Goal: Information Seeking & Learning: Learn about a topic

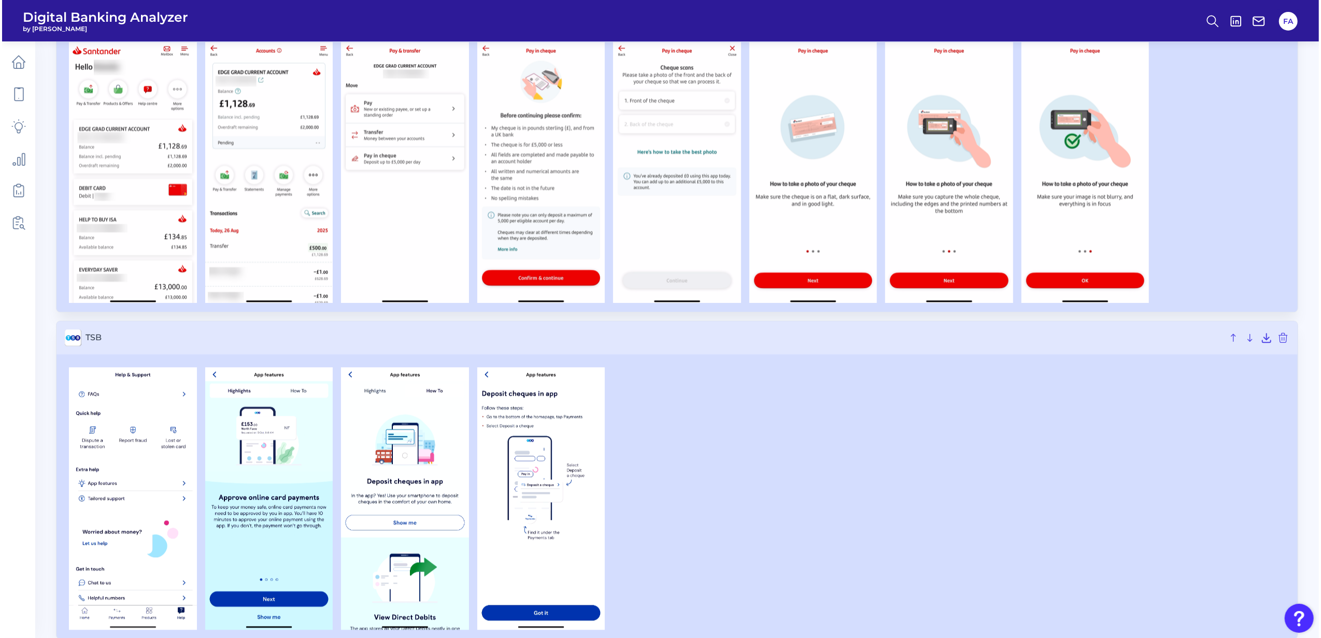
scroll to position [2388, 0]
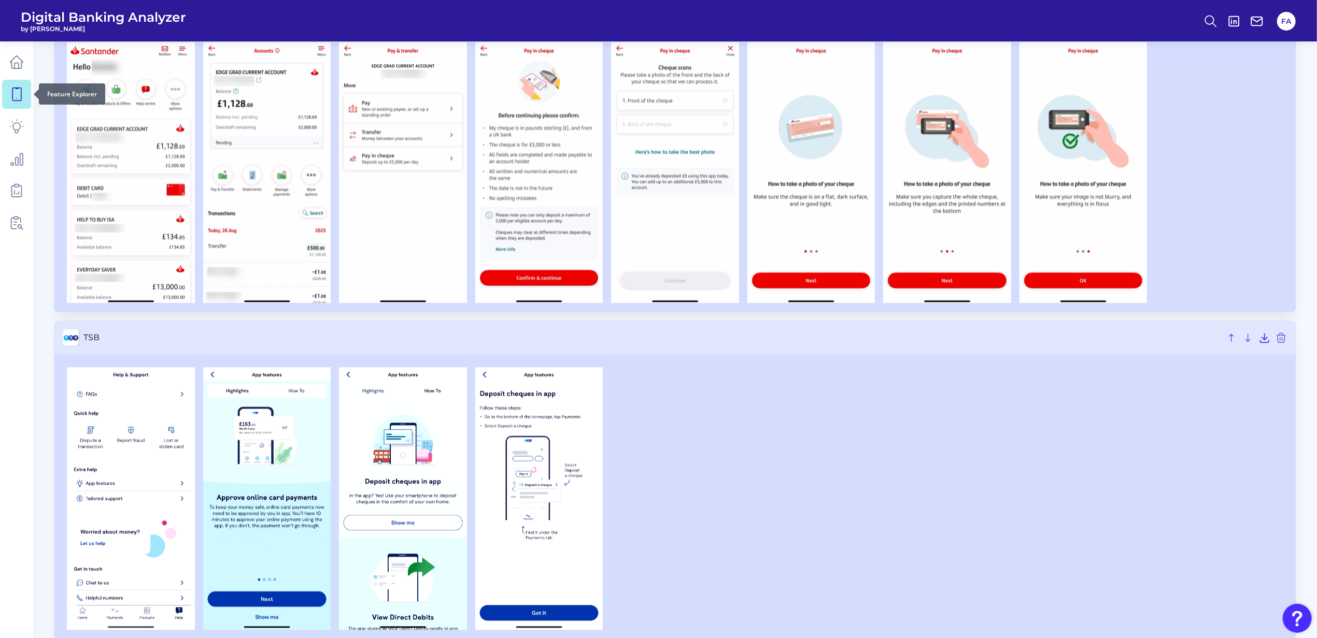
click at [19, 92] on icon at bounding box center [16, 94] width 15 height 15
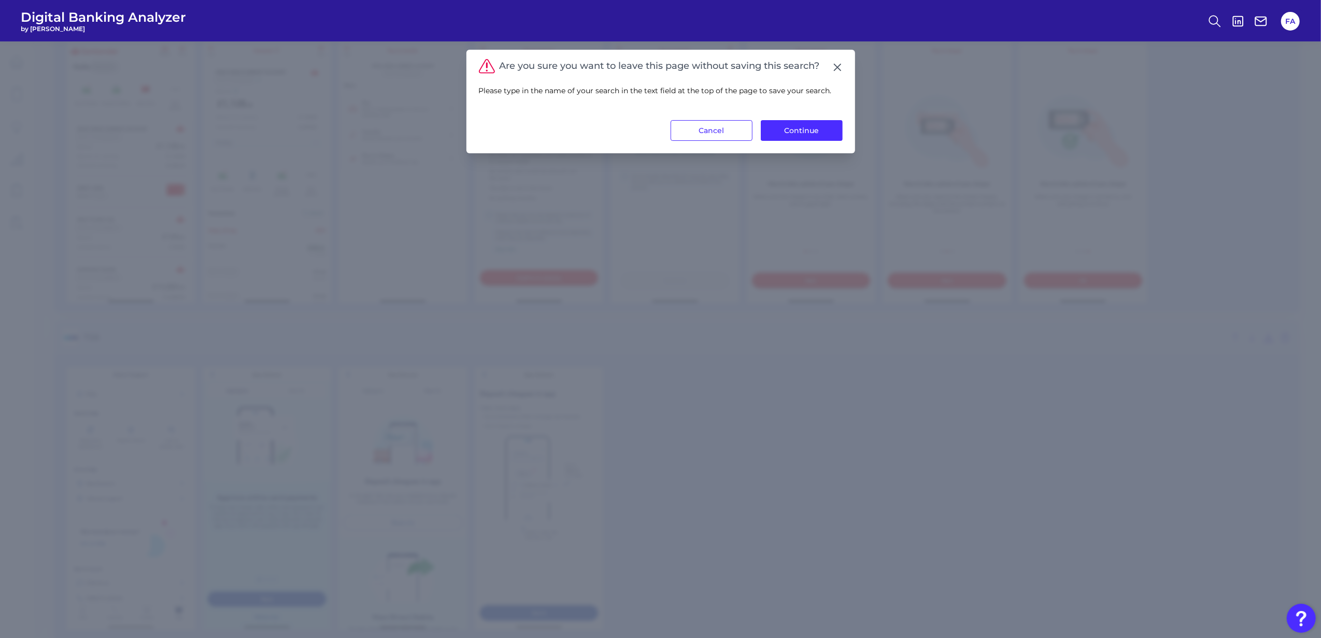
click at [835, 119] on div "Please type in the name of your search in the text field at the top of the page…" at bounding box center [661, 97] width 364 height 47
click at [825, 131] on button "Continue" at bounding box center [802, 130] width 82 height 21
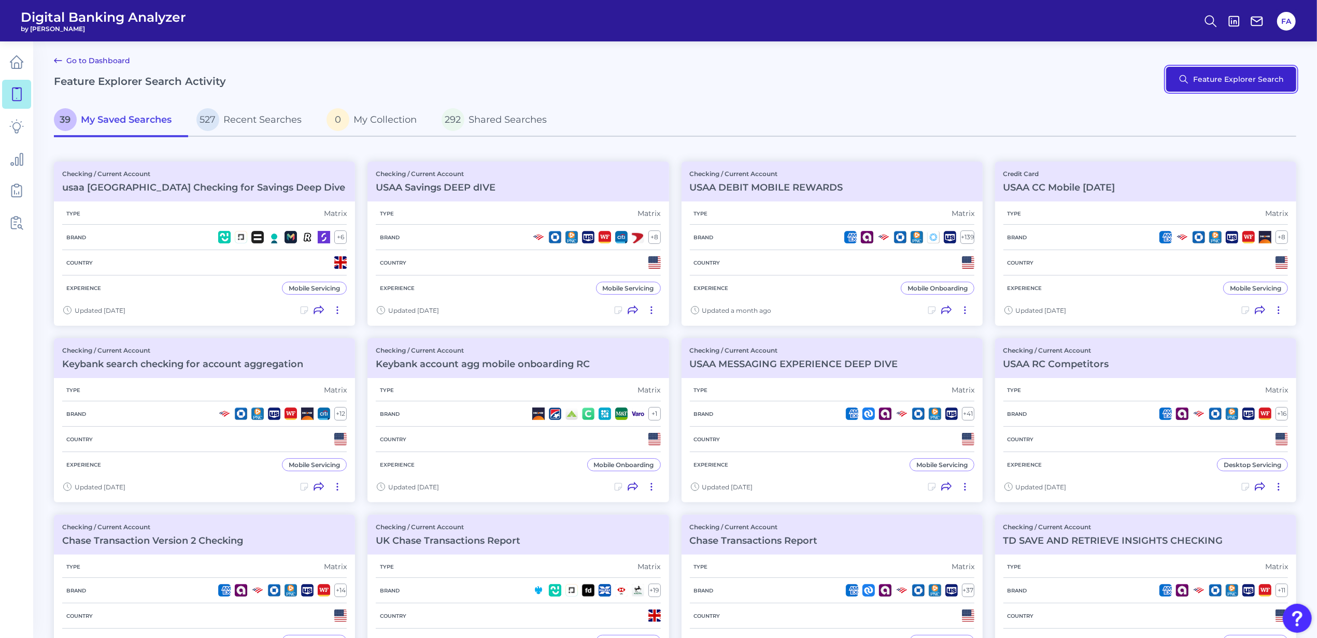
click at [1223, 90] on button "Feature Explorer Search" at bounding box center [1231, 79] width 130 height 25
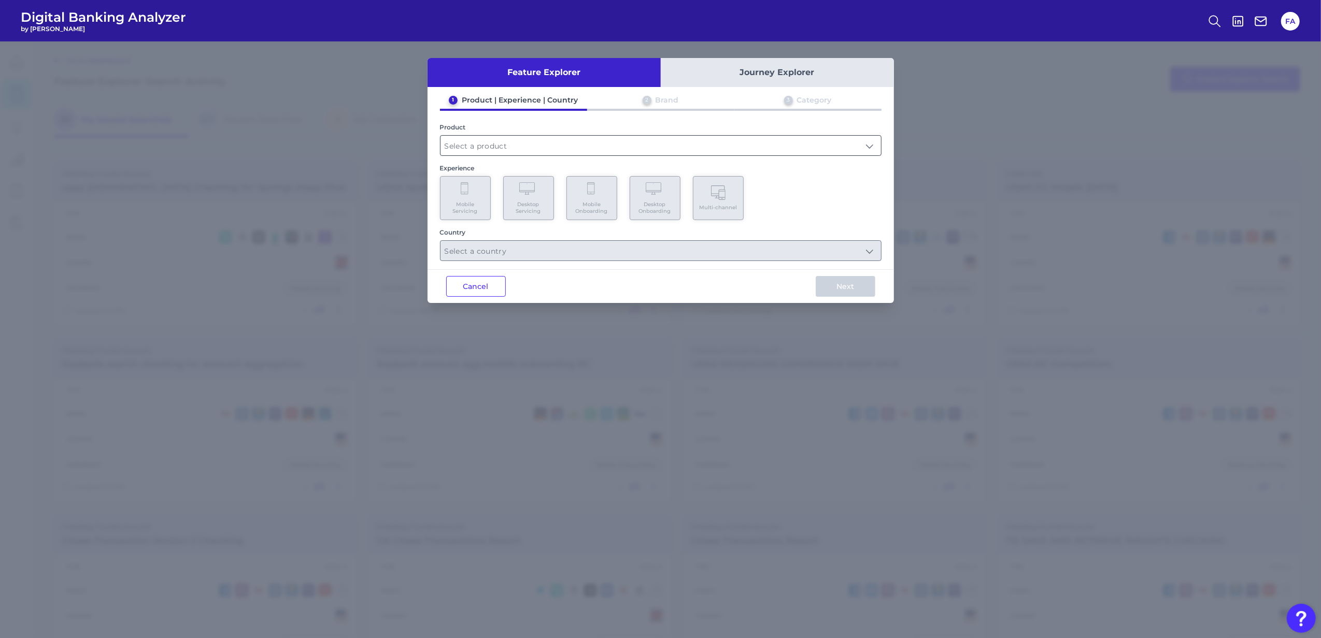
click at [633, 137] on input "text" at bounding box center [660, 146] width 440 height 20
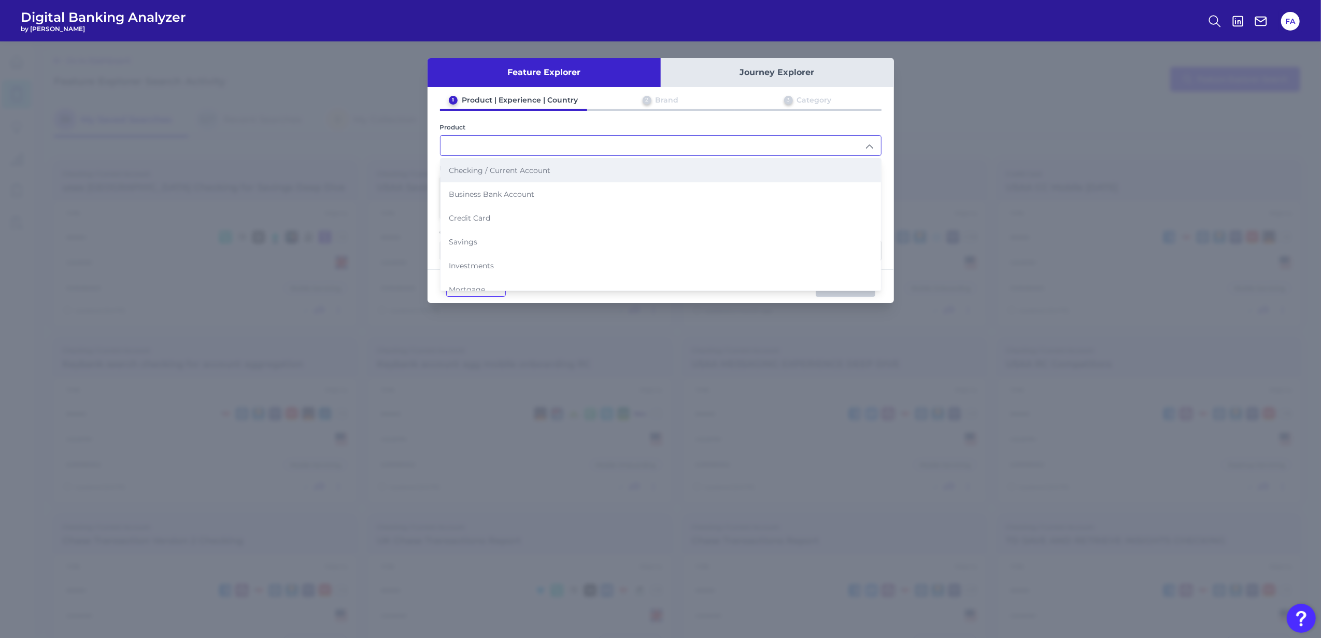
click at [539, 173] on span "Checking / Current Account" at bounding box center [500, 170] width 102 height 9
type input "Checking / Current Account"
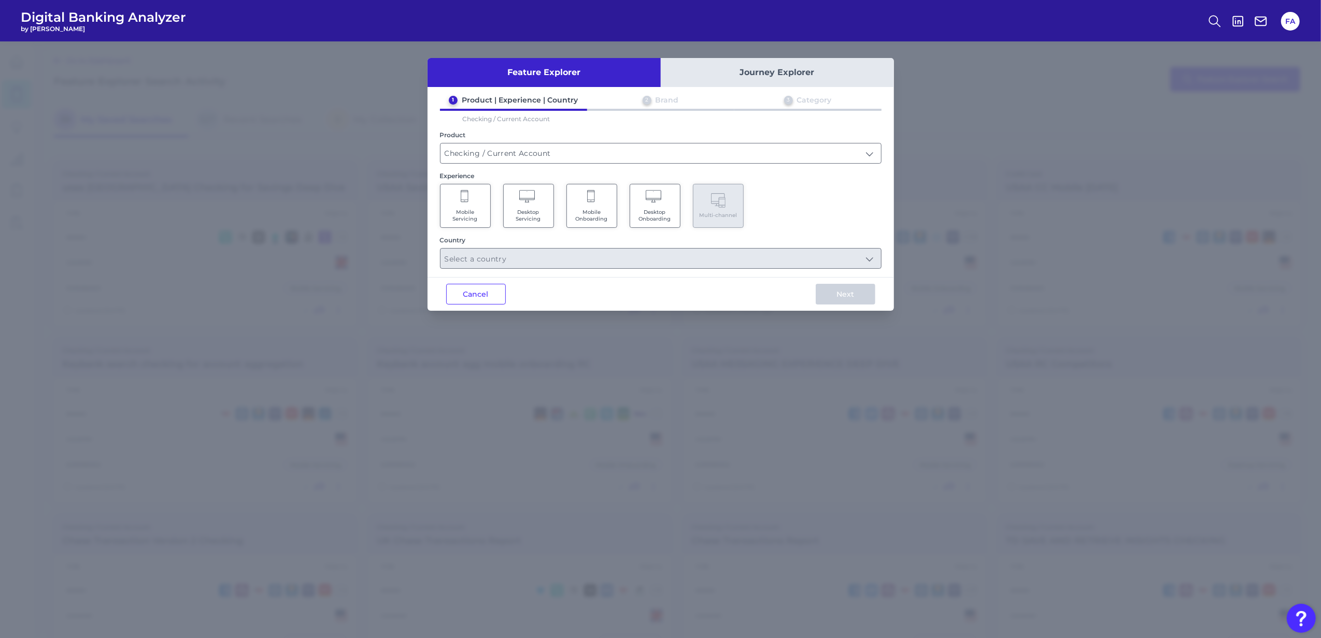
click at [466, 220] on span "Mobile Servicing" at bounding box center [465, 215] width 39 height 13
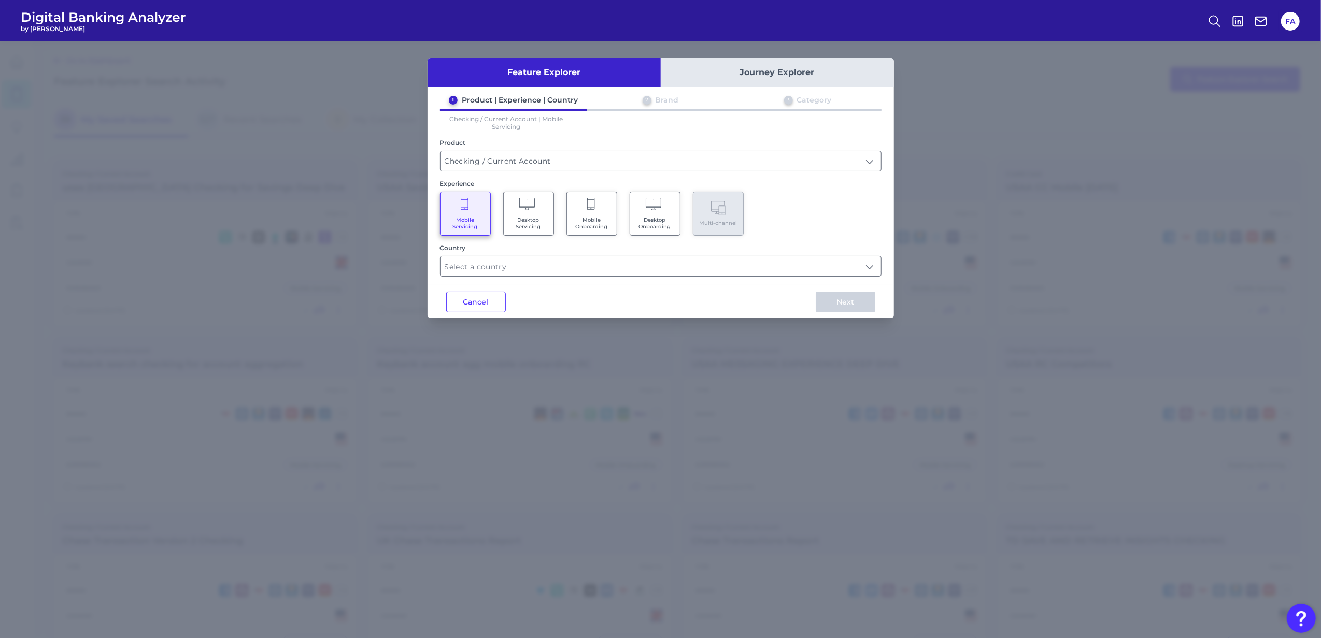
click at [527, 278] on div "Feature Explorer Journey Explorer 1 Product | Experience | Country 2 Brand 3 Ca…" at bounding box center [660, 188] width 466 height 261
click at [525, 272] on input "text" at bounding box center [660, 266] width 440 height 20
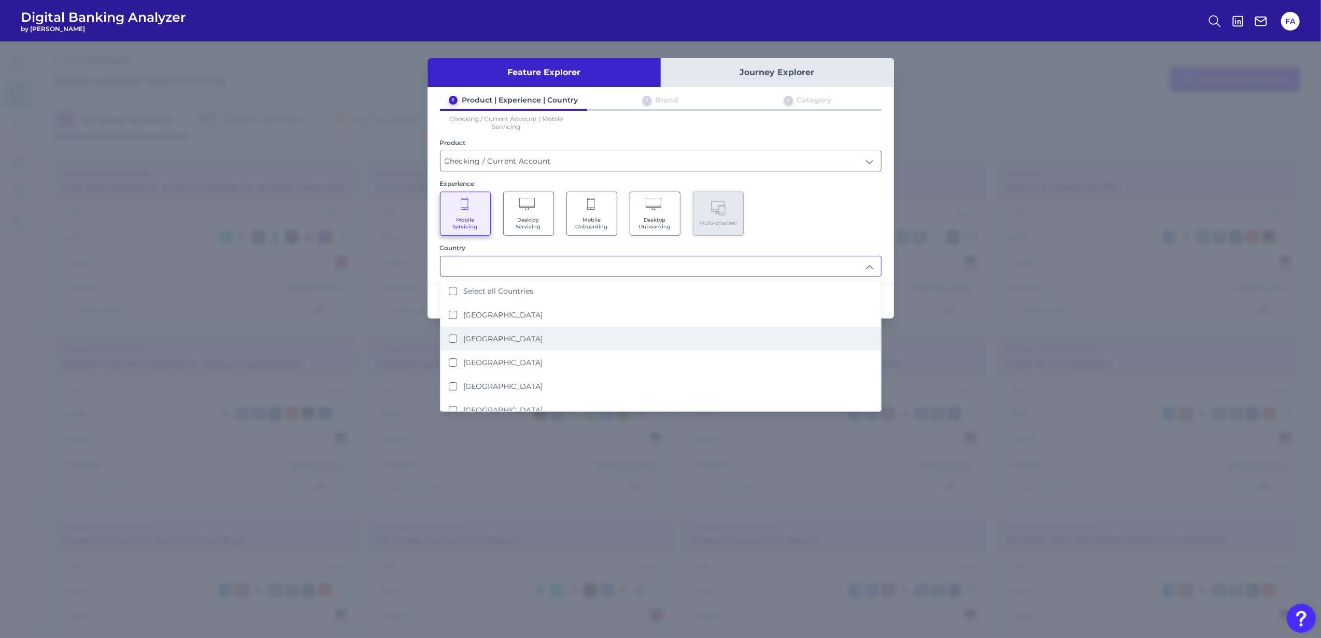
click at [587, 342] on li "United States" at bounding box center [660, 339] width 440 height 24
type input "United States"
click at [766, 258] on input "United States" at bounding box center [660, 266] width 440 height 20
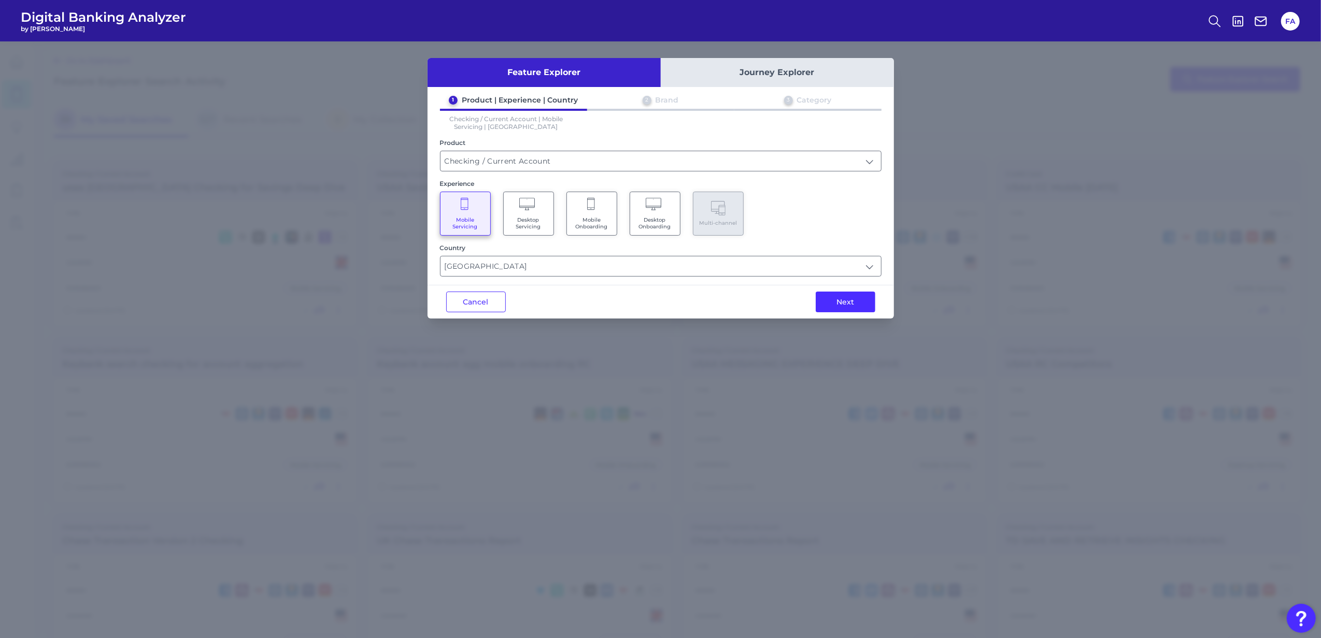
click at [901, 218] on div "Feature Explorer Journey Explorer 1 Product | Experience | Country 2 Brand 3 Ca…" at bounding box center [660, 339] width 1321 height 597
click at [864, 308] on button "Next" at bounding box center [846, 302] width 60 height 21
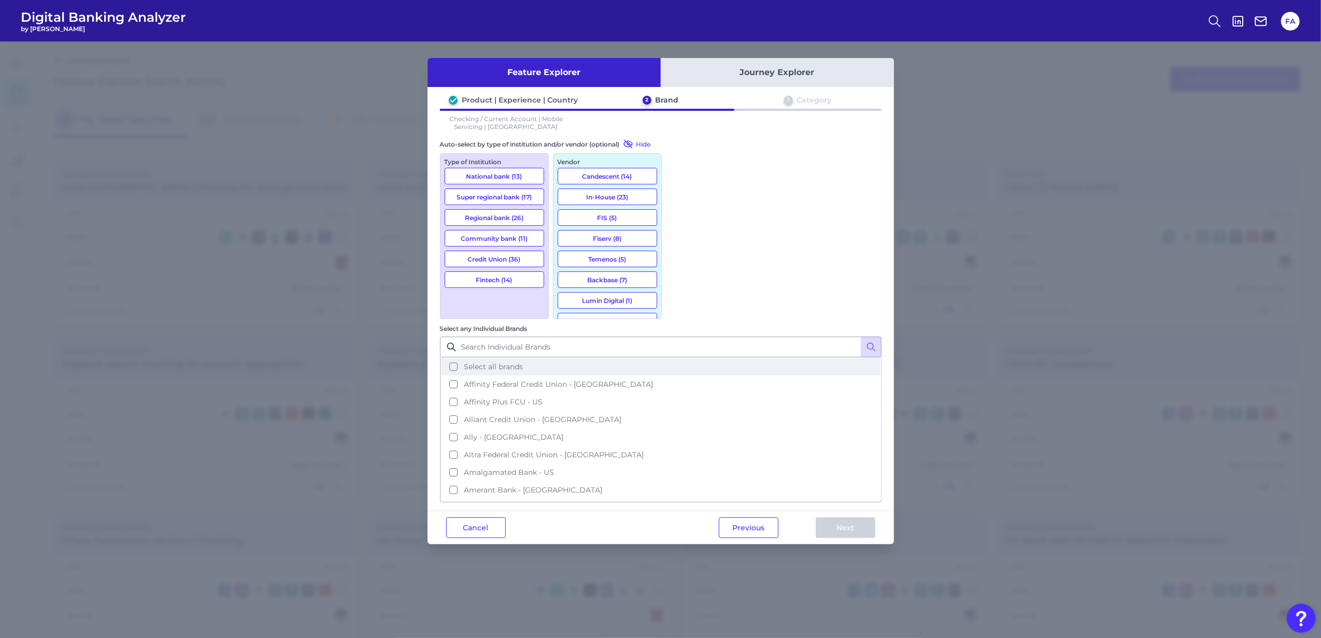
click at [748, 358] on button "Select all brands" at bounding box center [660, 367] width 439 height 18
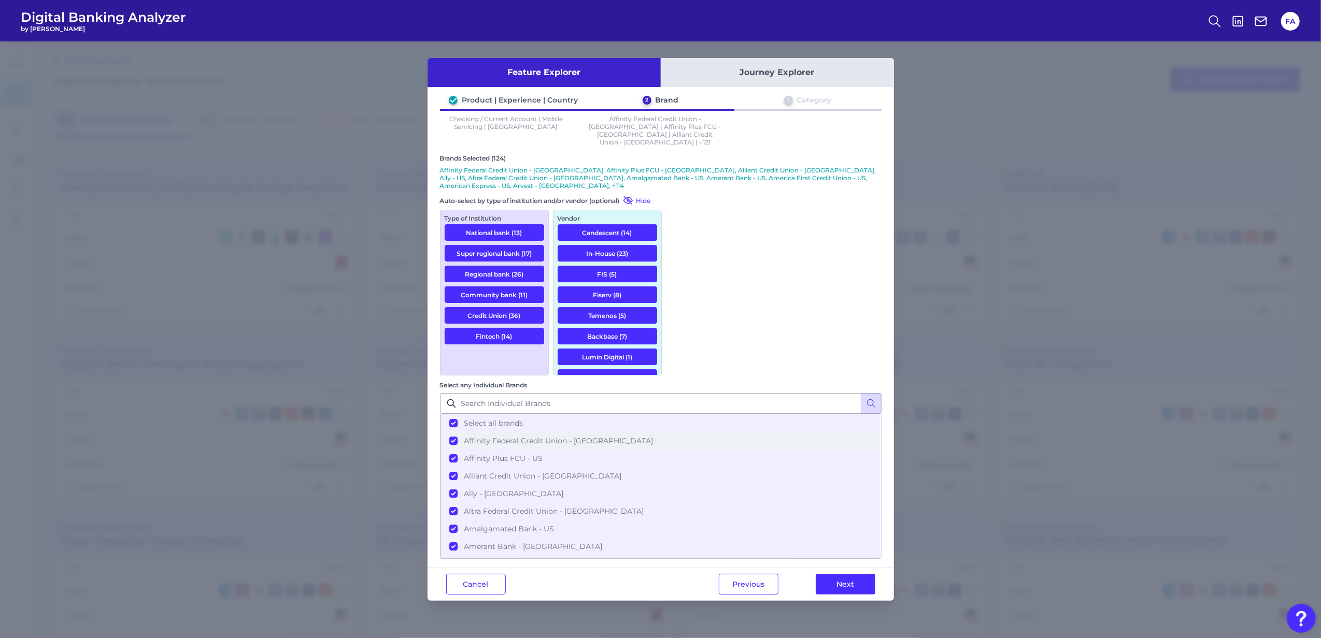
click at [653, 436] on span "Affinity Federal Credit Union - US" at bounding box center [558, 440] width 189 height 9
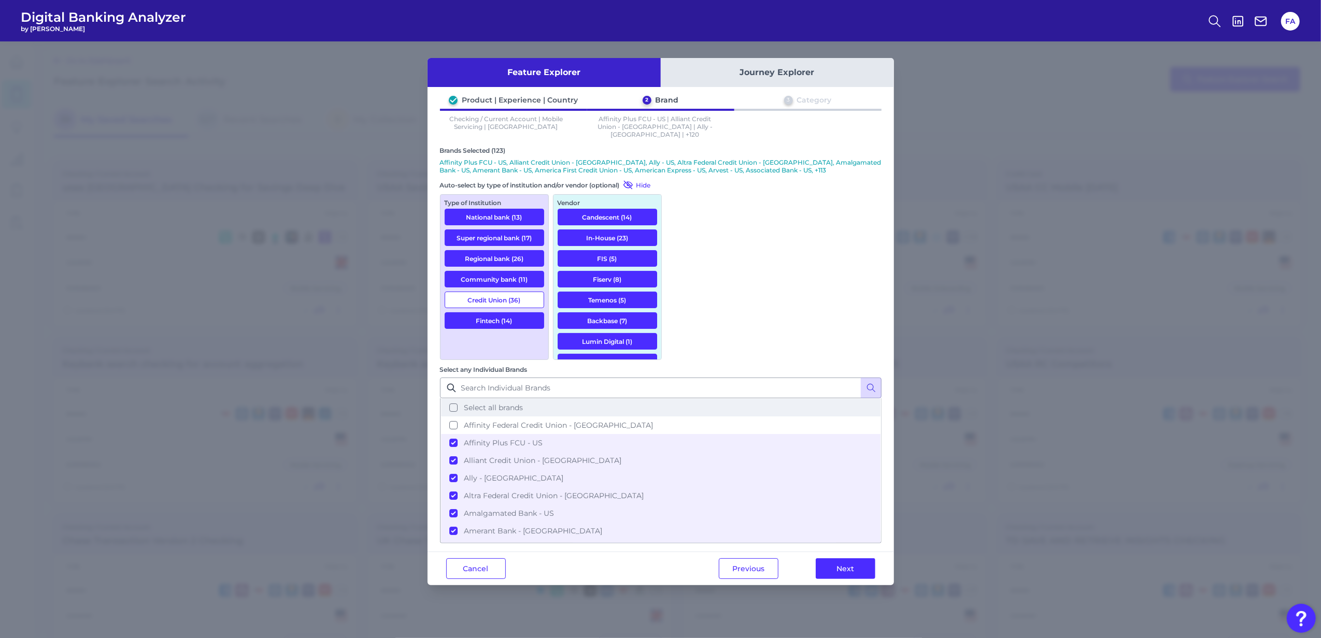
click at [523, 403] on span "Select all brands" at bounding box center [493, 407] width 59 height 9
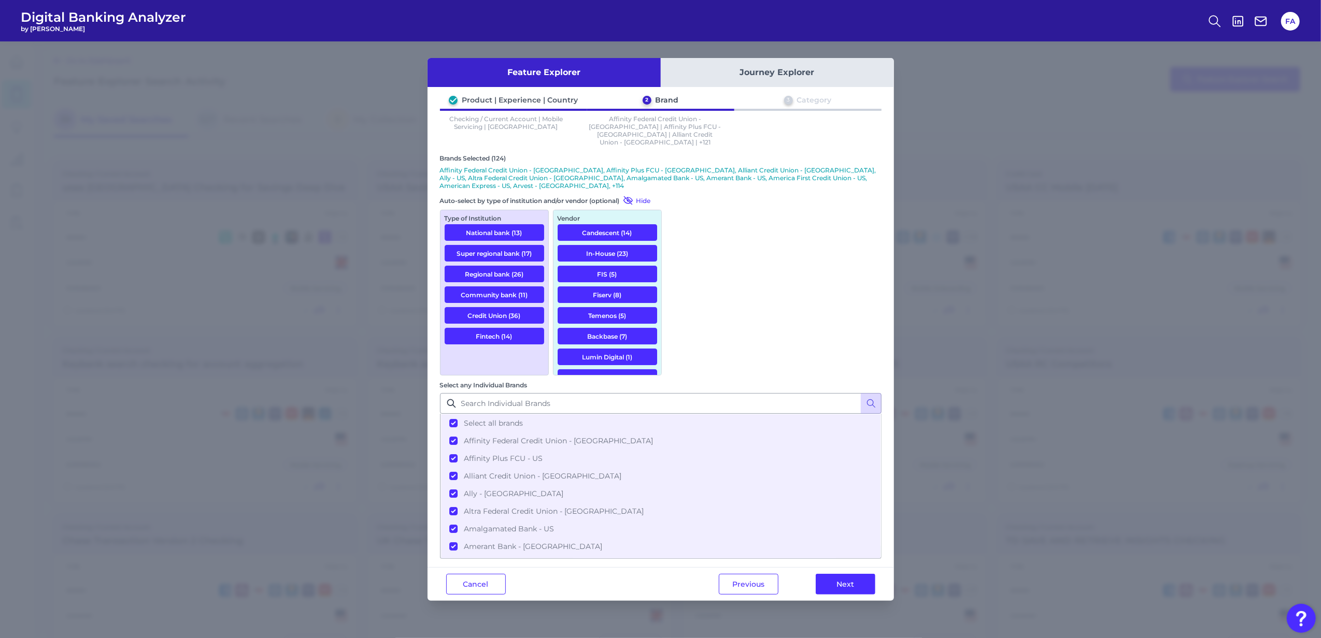
click at [716, 568] on div "Previous Next" at bounding box center [797, 584] width 194 height 33
click at [724, 574] on button "Previous" at bounding box center [749, 584] width 60 height 21
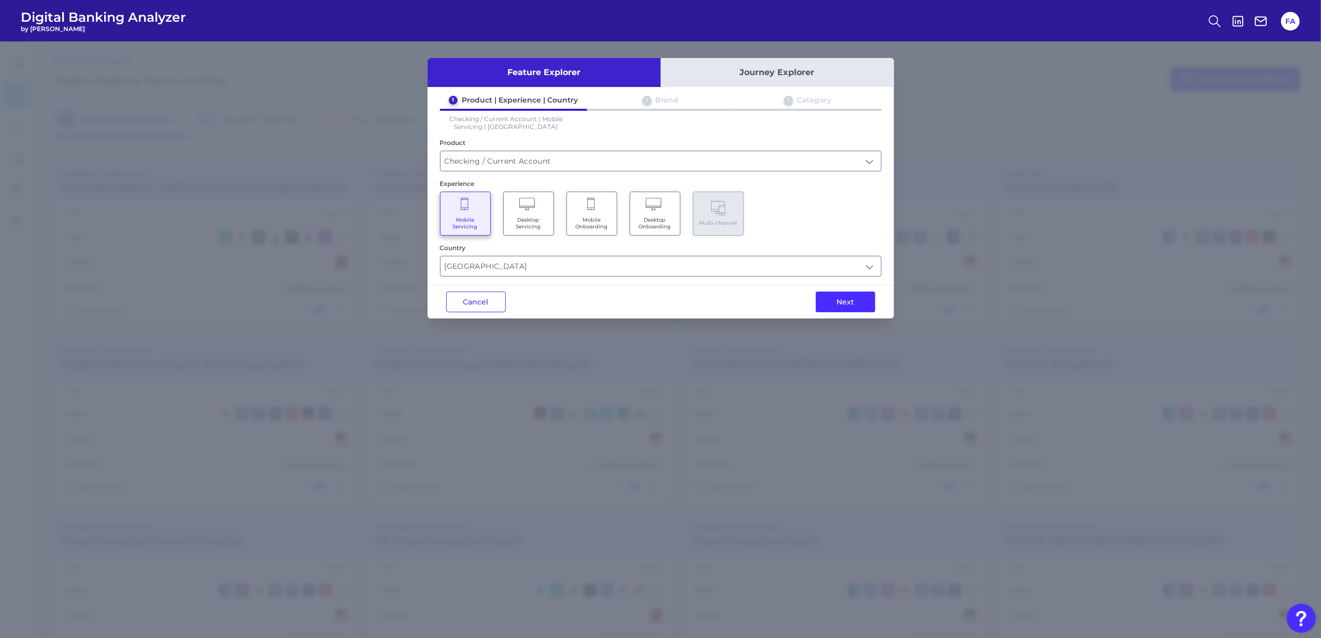
drag, startPoint x: 494, startPoint y: 274, endPoint x: 478, endPoint y: 279, distance: 17.4
click at [479, 282] on div "Feature Explorer Journey Explorer 1 Product | Experience | Country 2 Brand 3 Ca…" at bounding box center [660, 188] width 466 height 261
click at [481, 272] on input "United States" at bounding box center [660, 266] width 440 height 20
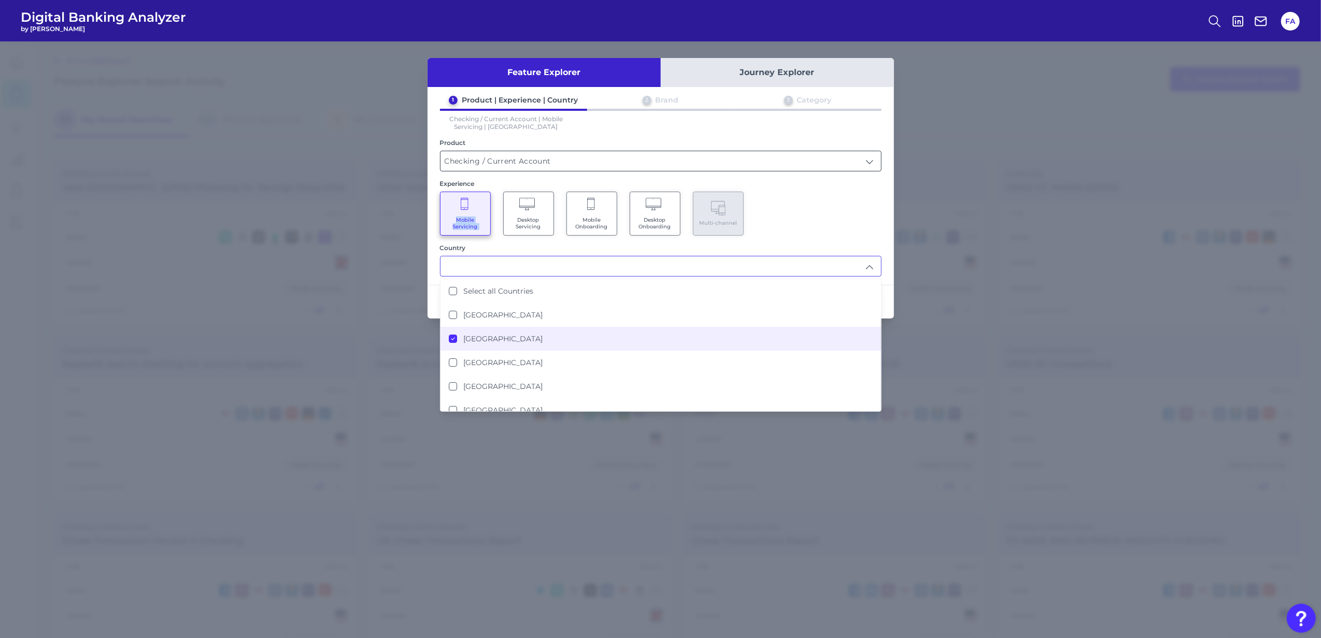
click at [501, 179] on div "1 Product | Experience | Country 2 Brand 3 Category Checking / Current Account …" at bounding box center [660, 185] width 466 height 181
type input "United States"
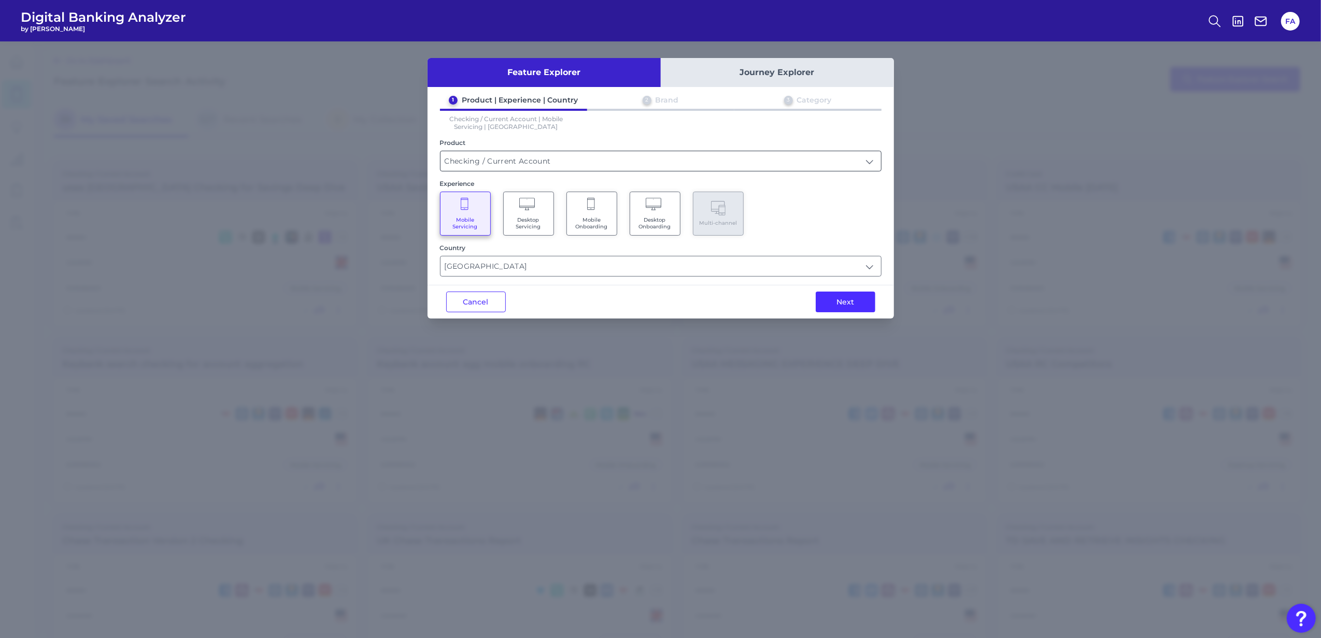
click at [492, 151] on input "Checking / Current Account" at bounding box center [660, 161] width 440 height 20
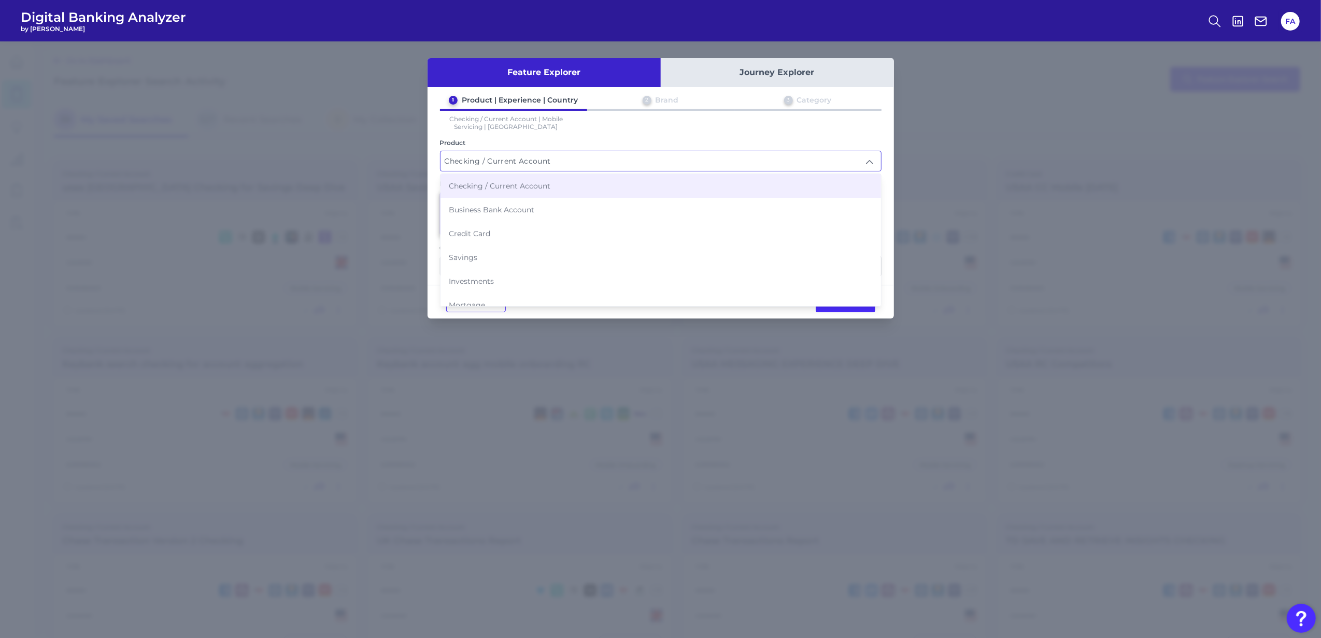
click at [553, 166] on input "Checking / Current Account" at bounding box center [660, 161] width 440 height 20
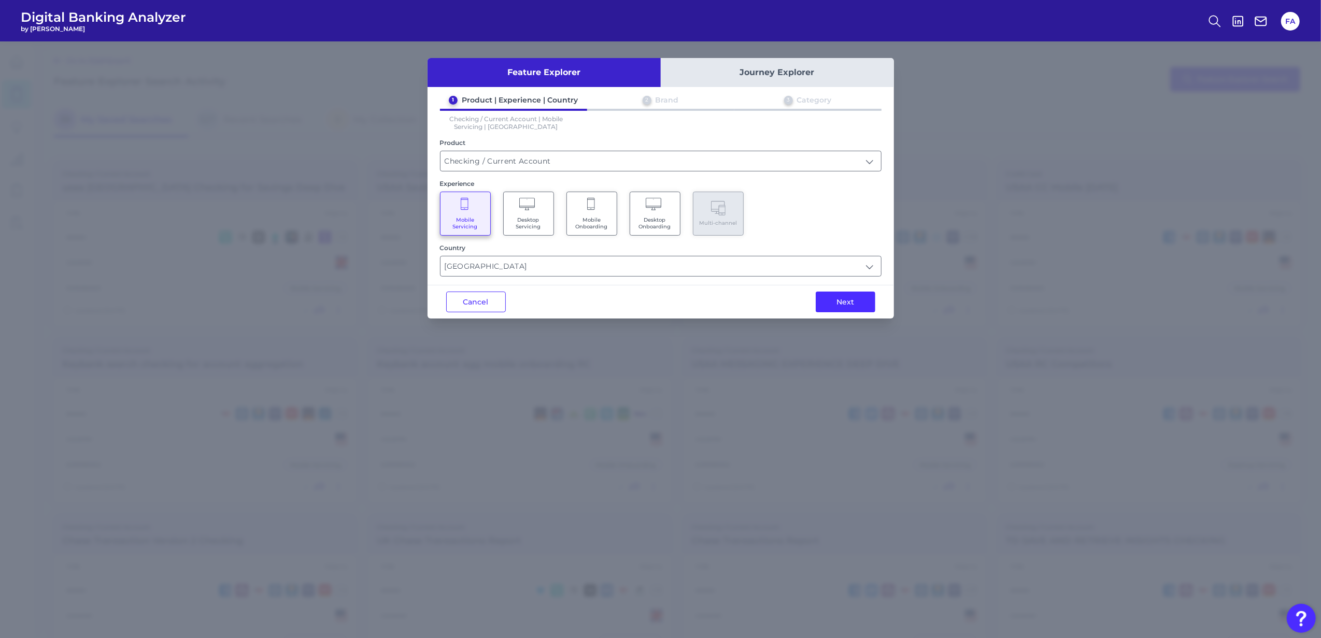
click at [635, 178] on div "1 Product | Experience | Country 2 Brand 3 Category Checking / Current Account …" at bounding box center [660, 185] width 466 height 181
click at [629, 162] on input "Checking / Current Account" at bounding box center [660, 161] width 440 height 20
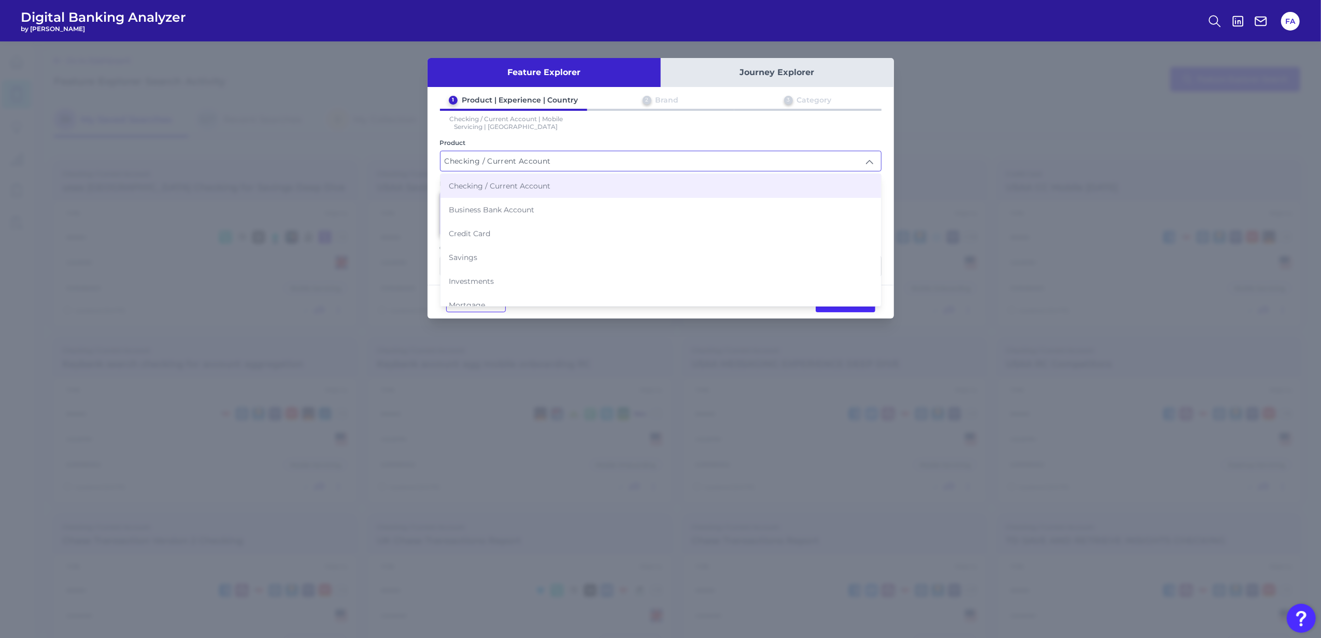
click at [510, 176] on li "Checking / Current Account" at bounding box center [660, 186] width 440 height 24
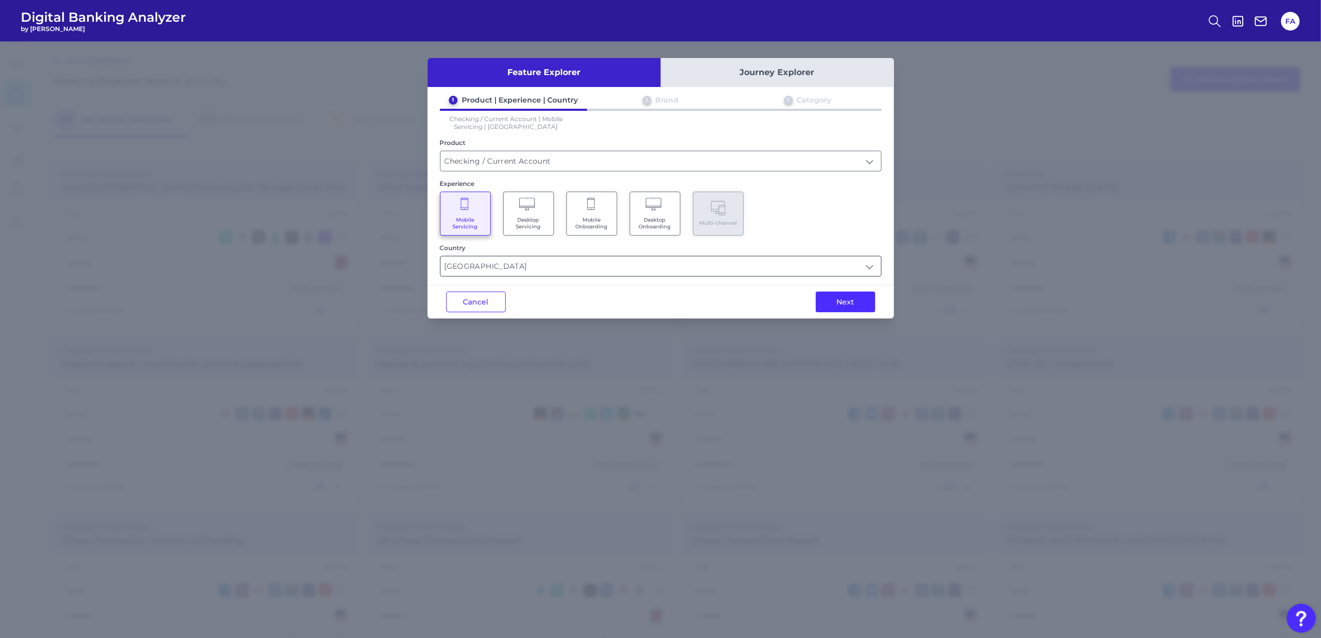
click at [531, 266] on input "United States" at bounding box center [660, 266] width 440 height 20
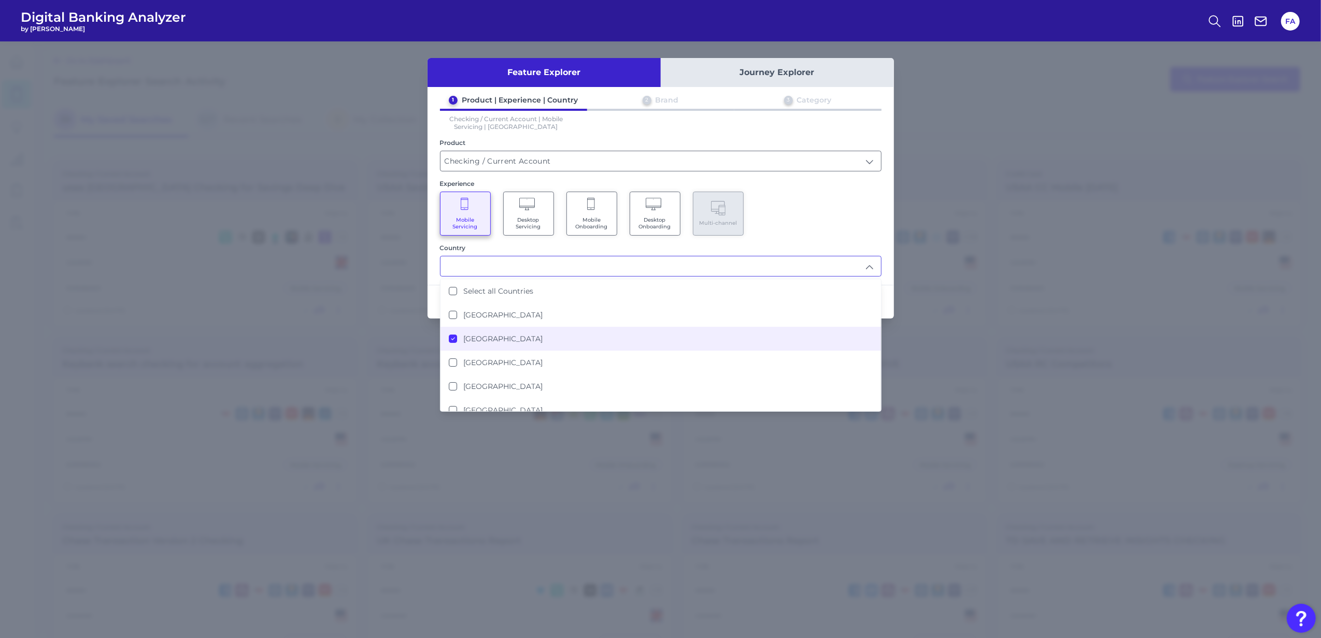
click at [811, 230] on div "Mobile Servicing Desktop Servicing Mobile Onboarding Desktop Onboarding Multi-c…" at bounding box center [660, 214] width 441 height 44
type input "United States"
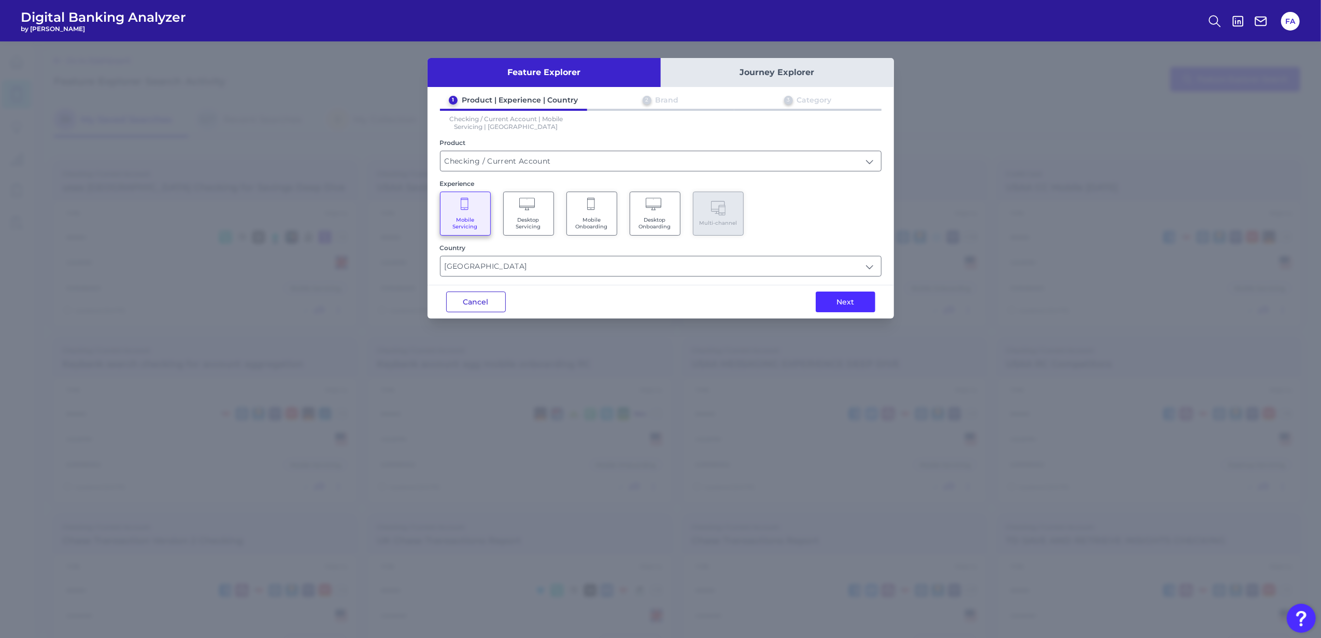
click at [463, 295] on button "Cancel" at bounding box center [476, 302] width 60 height 21
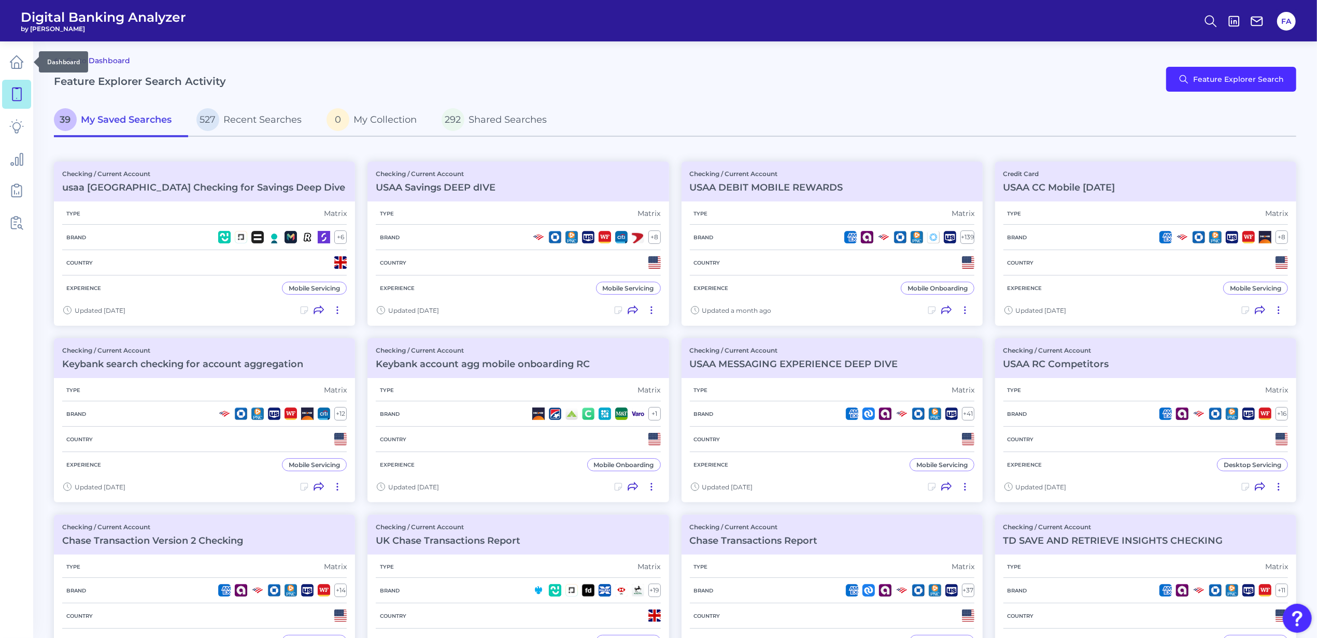
click at [32, 61] on div at bounding box center [33, 62] width 10 height 10
click at [7, 60] on link at bounding box center [16, 62] width 29 height 29
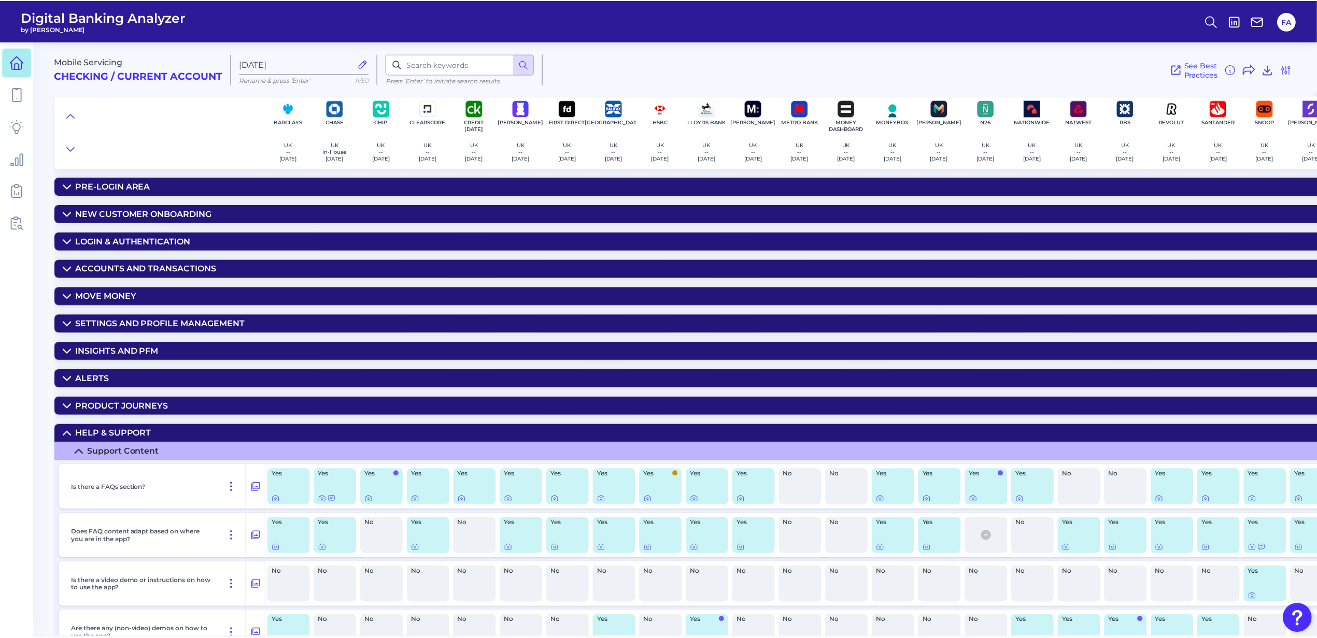
scroll to position [189, 0]
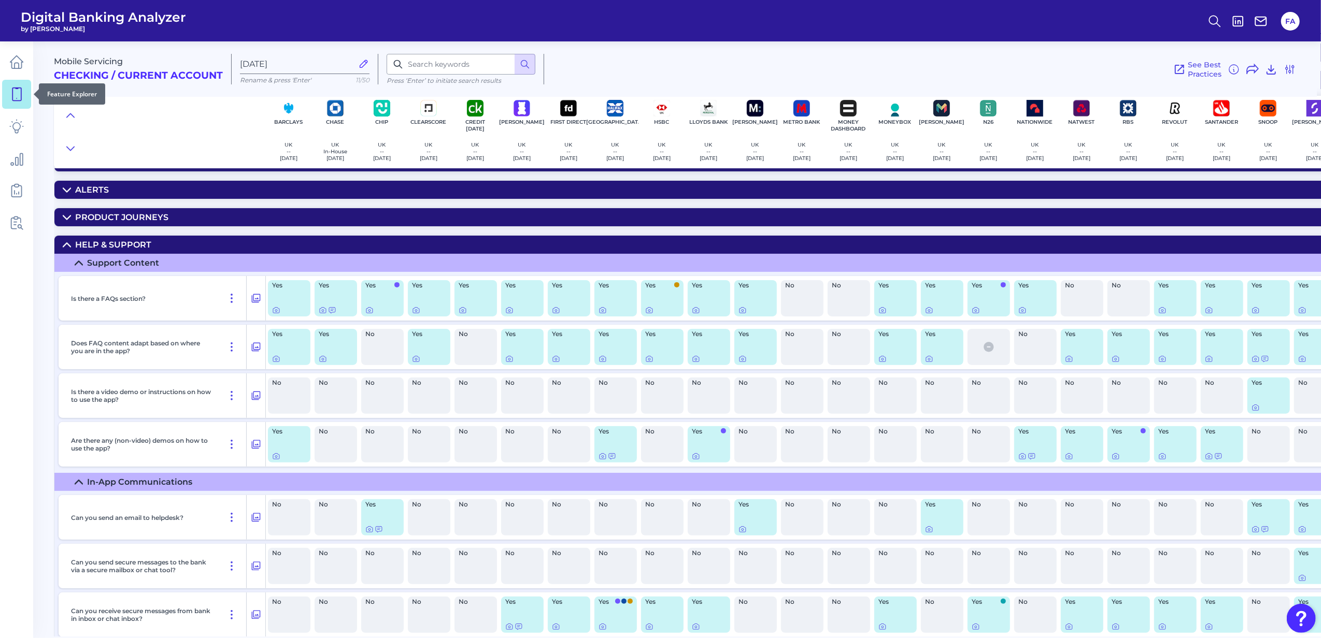
click at [15, 96] on icon at bounding box center [16, 94] width 15 height 15
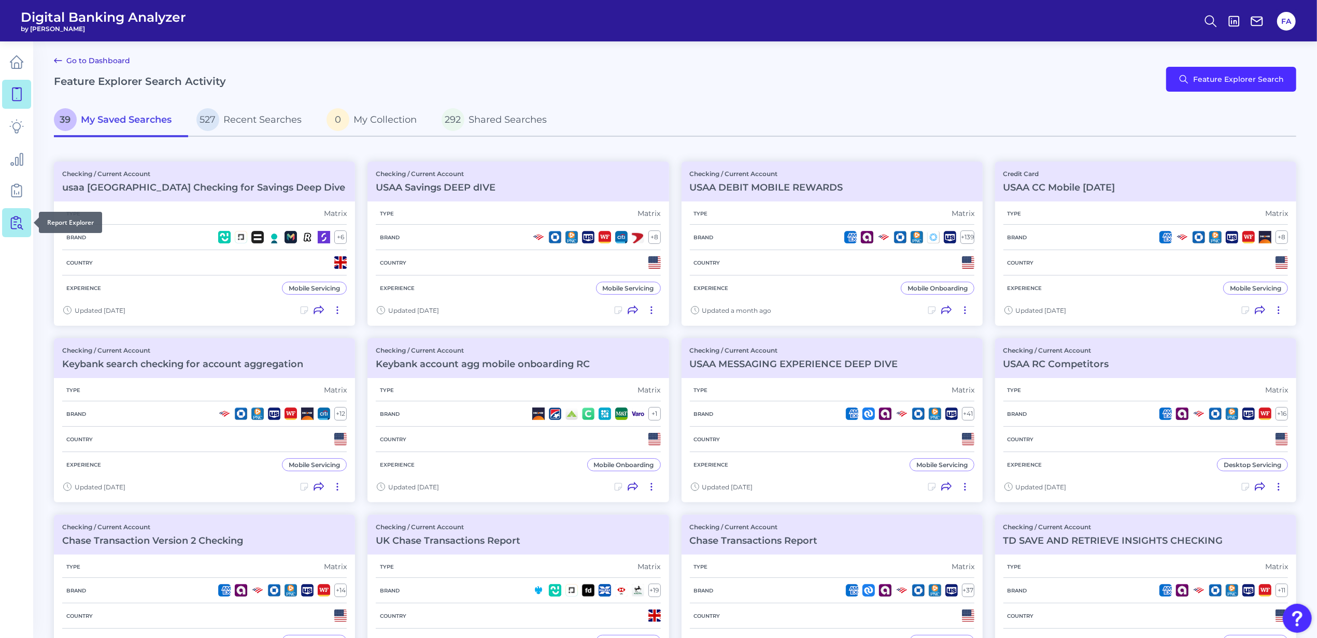
click at [5, 222] on link at bounding box center [16, 222] width 29 height 29
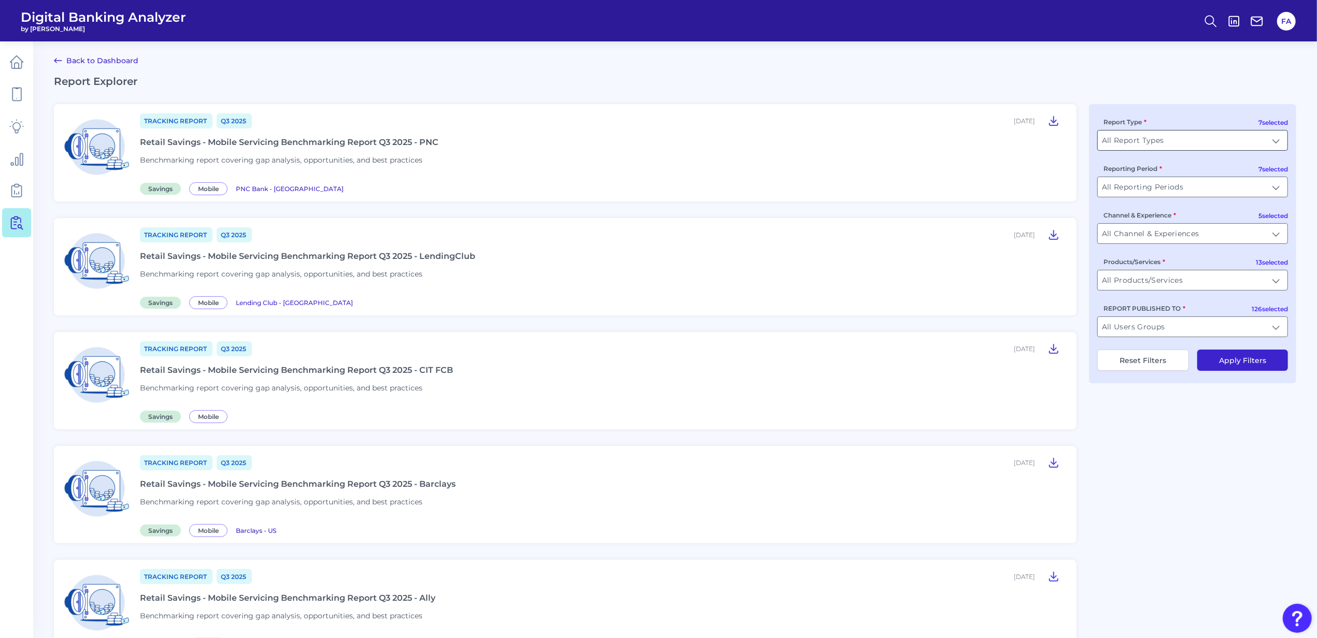
click at [1177, 139] on input "All Report Types" at bounding box center [1192, 141] width 190 height 20
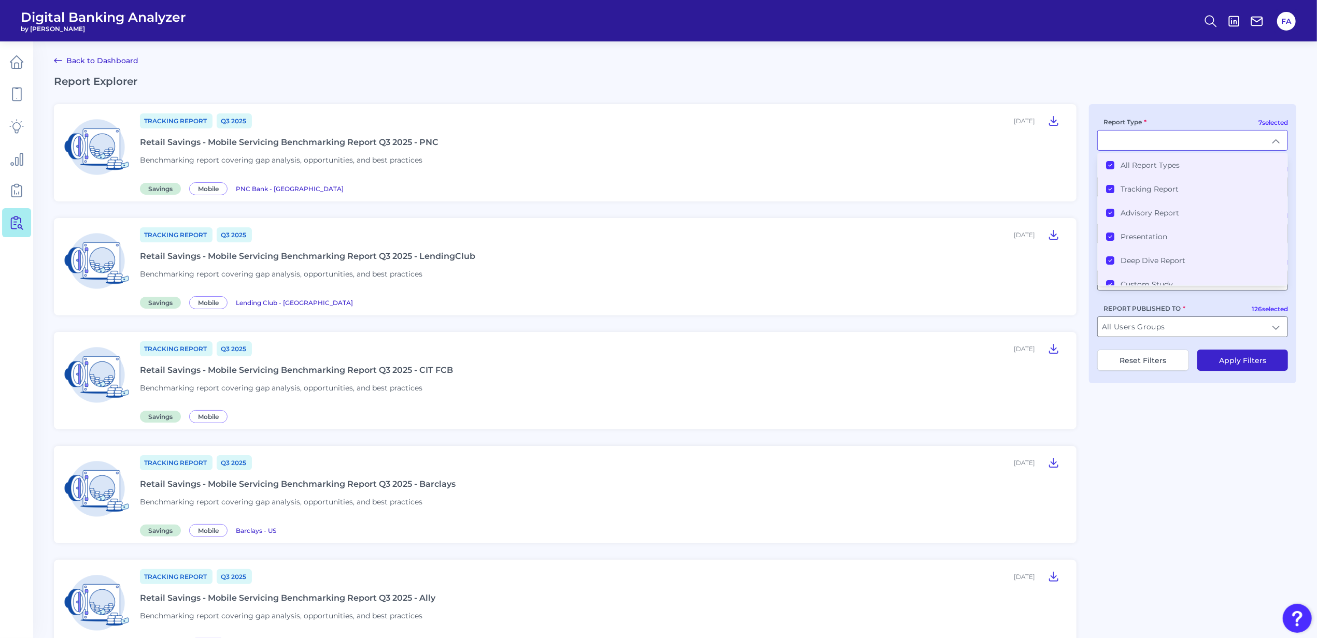
click at [1161, 144] on input "Report Type" at bounding box center [1192, 141] width 190 height 20
type input "All Report Types"
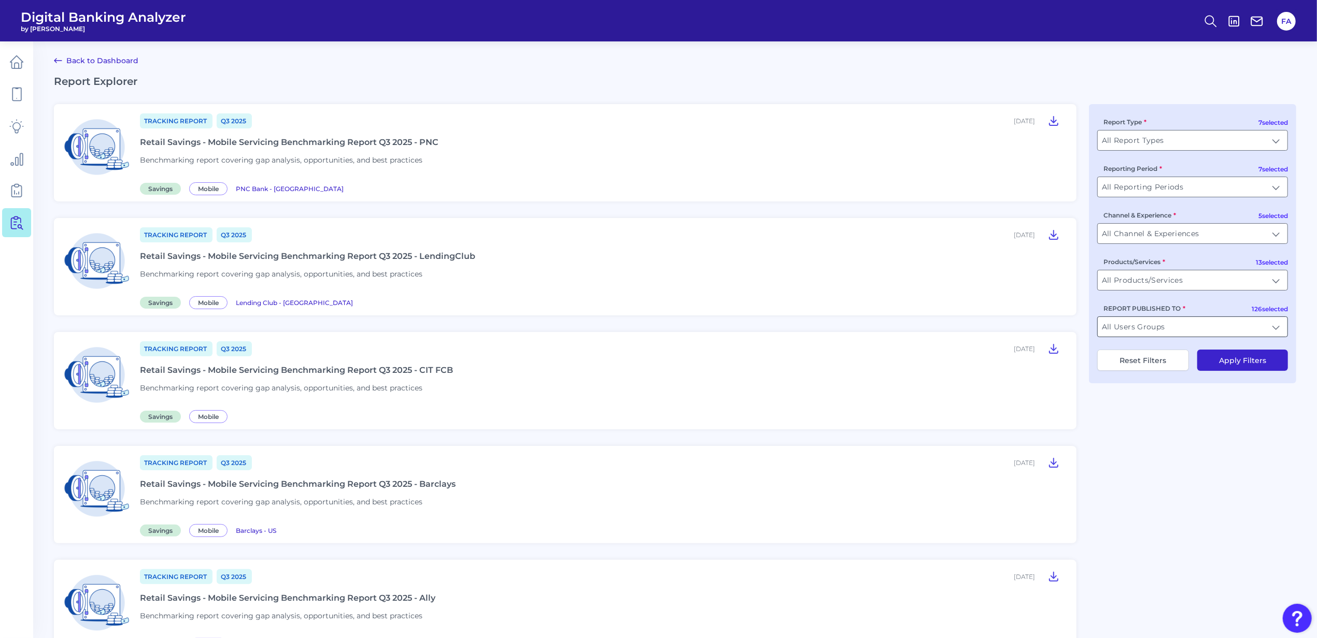
click at [1153, 324] on input "All Users Groups" at bounding box center [1192, 327] width 190 height 20
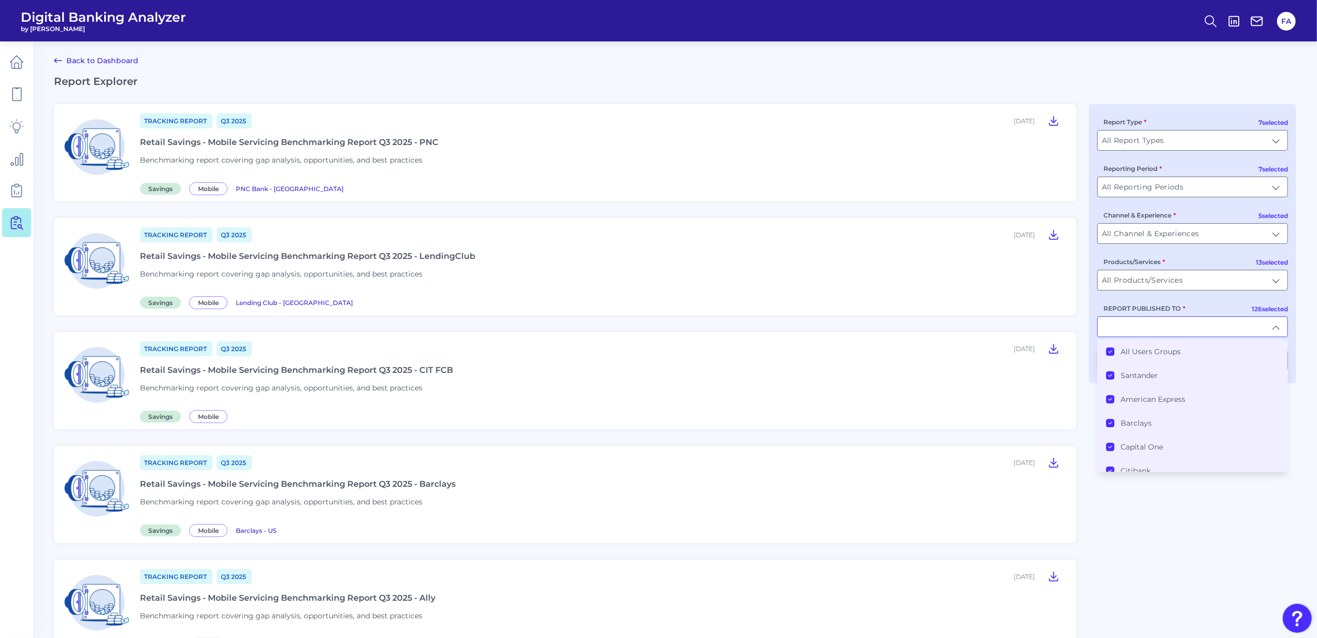
drag, startPoint x: 1154, startPoint y: 343, endPoint x: 1147, endPoint y: 346, distance: 7.9
click at [1154, 342] on li "All Users Groups" at bounding box center [1192, 352] width 190 height 24
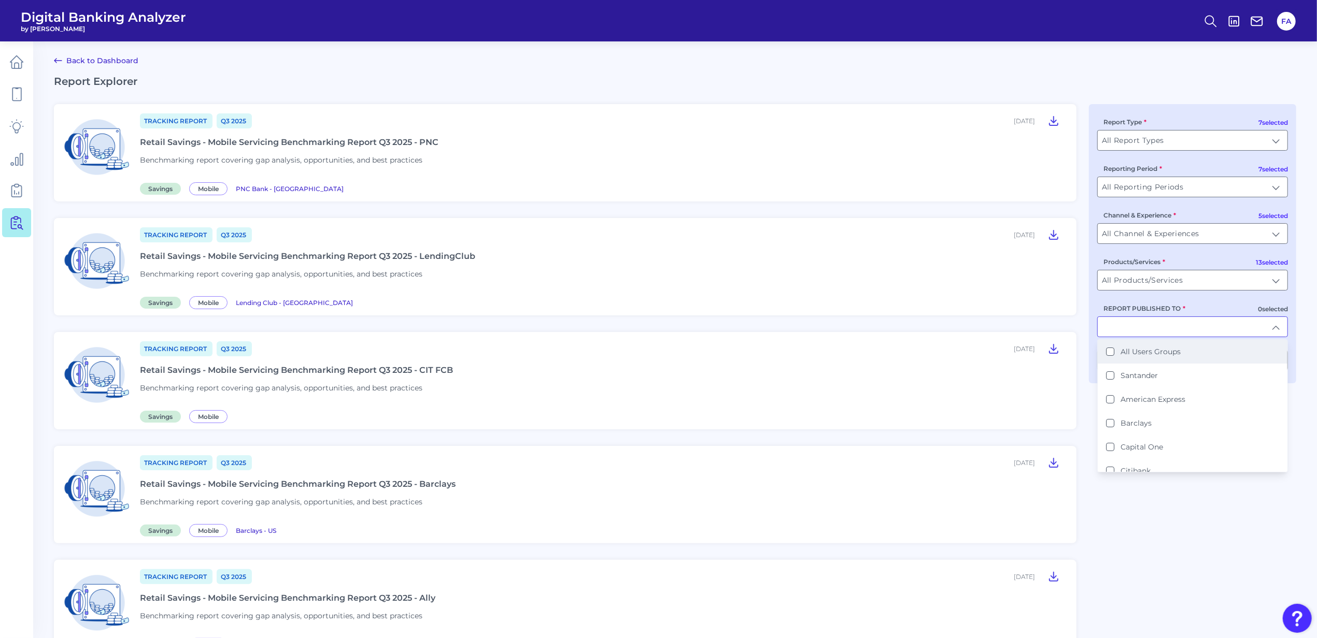
click at [1147, 345] on li "All Users Groups" at bounding box center [1192, 352] width 190 height 24
type input "All Users Groups"
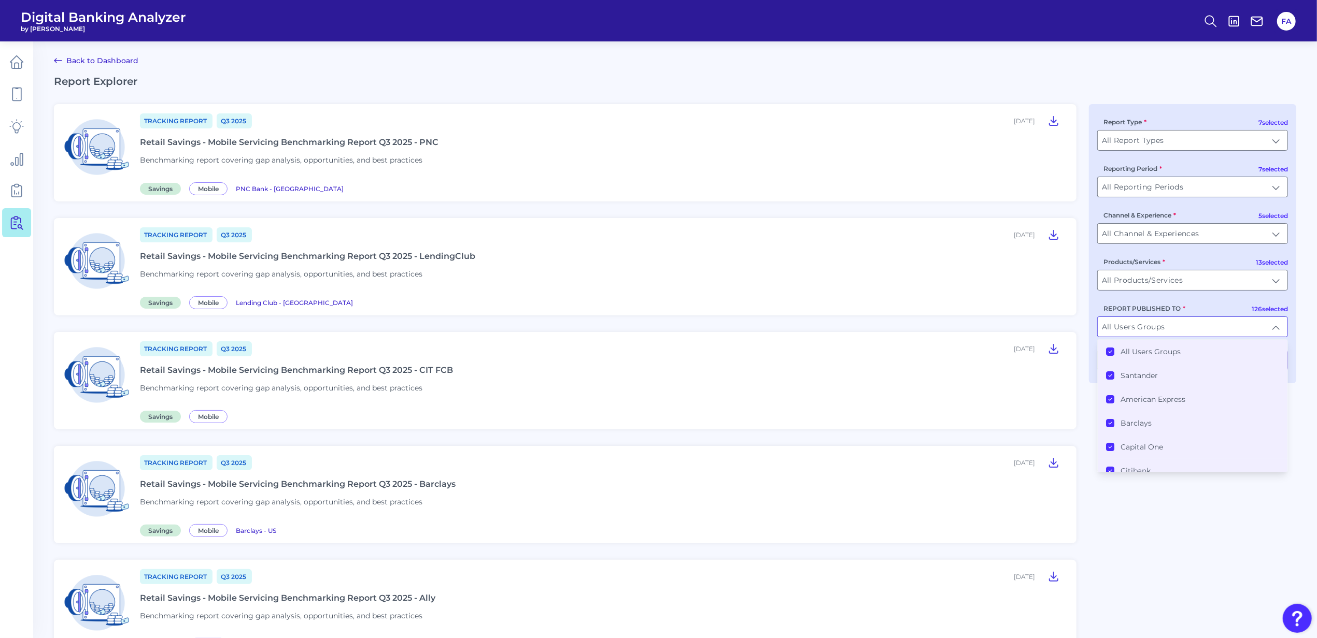
click at [1150, 342] on div "All Users Groups Santander American Express Barclays Capital One Citibank First…" at bounding box center [1192, 405] width 191 height 133
drag, startPoint x: 1150, startPoint y: 342, endPoint x: 1161, endPoint y: 356, distance: 17.4
click at [1159, 347] on li "All Users Groups" at bounding box center [1192, 352] width 190 height 24
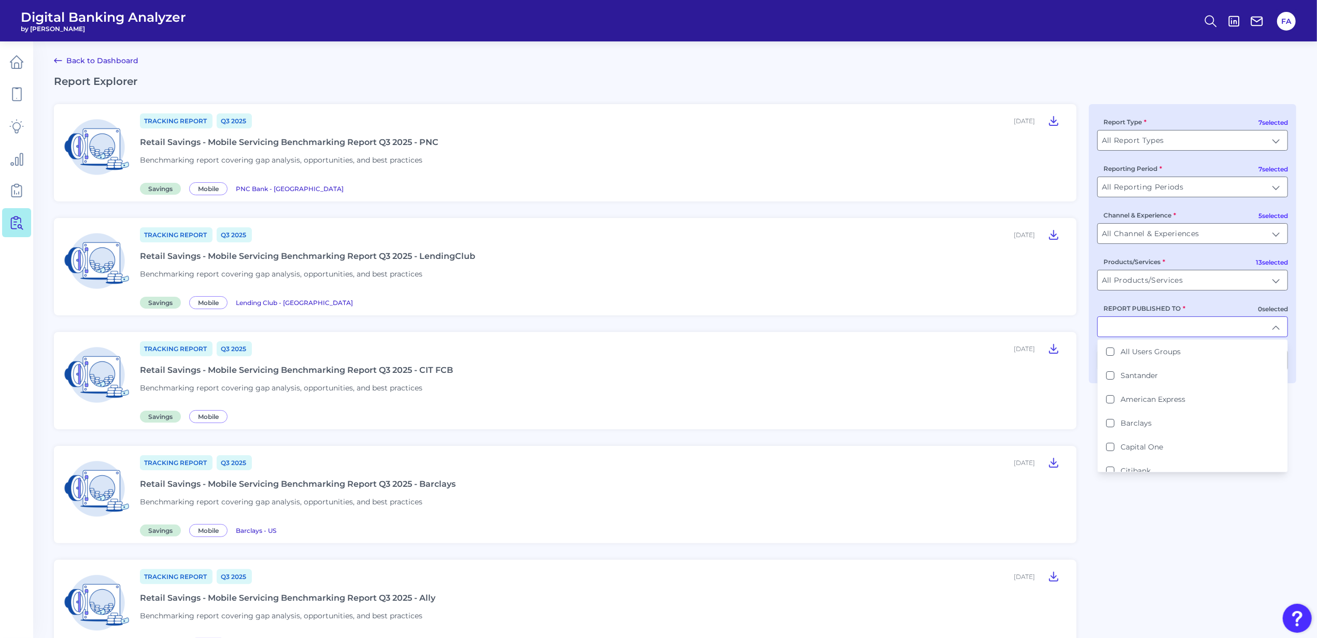
click at [1167, 320] on input "REPORT PUBLISHED TO" at bounding box center [1192, 327] width 190 height 20
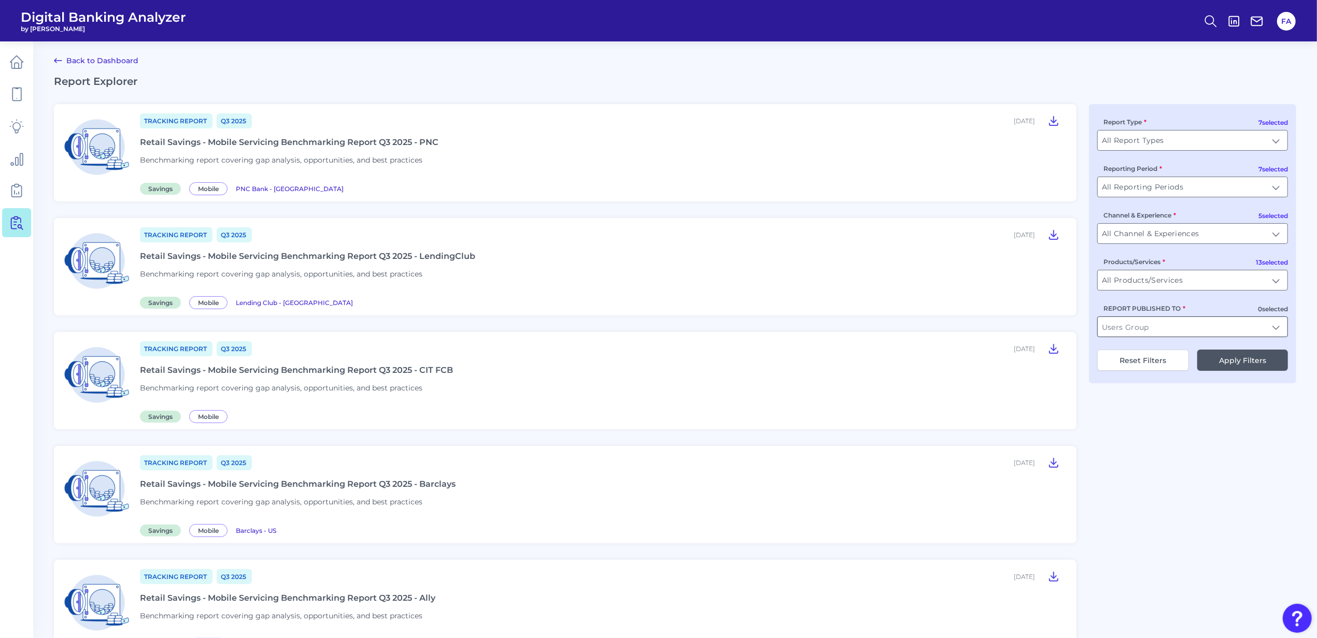
click at [1174, 325] on input "REPORT PUBLISHED TO" at bounding box center [1192, 327] width 190 height 20
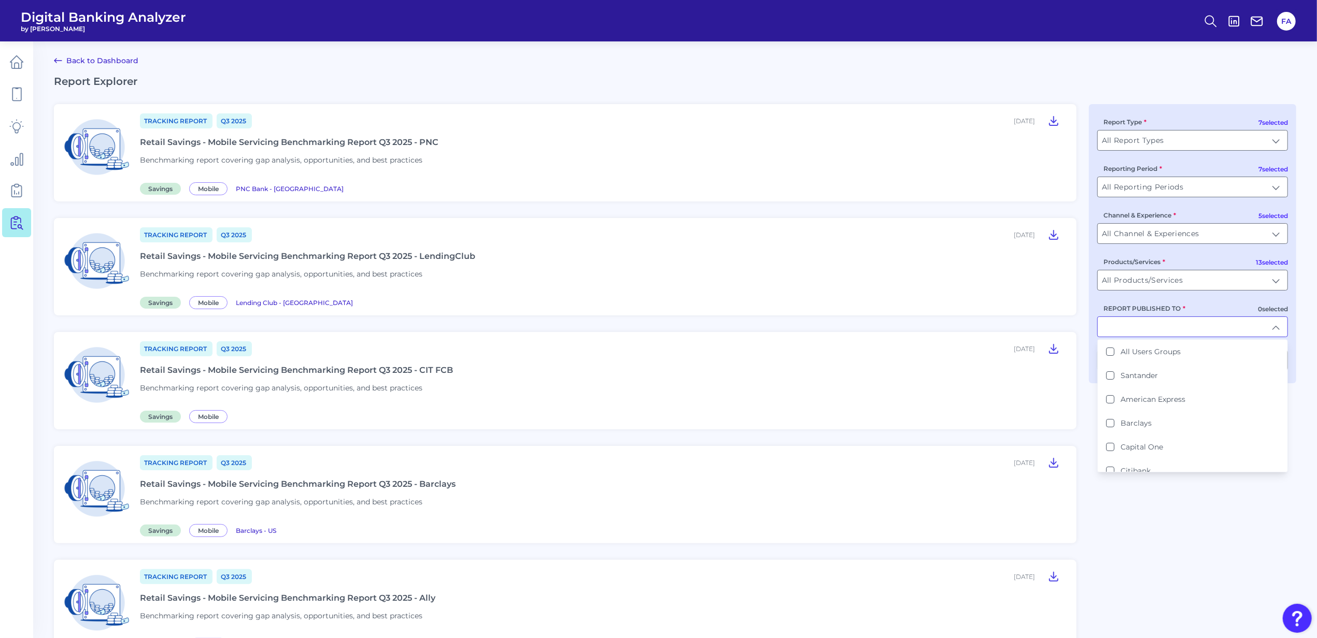
type input "o"
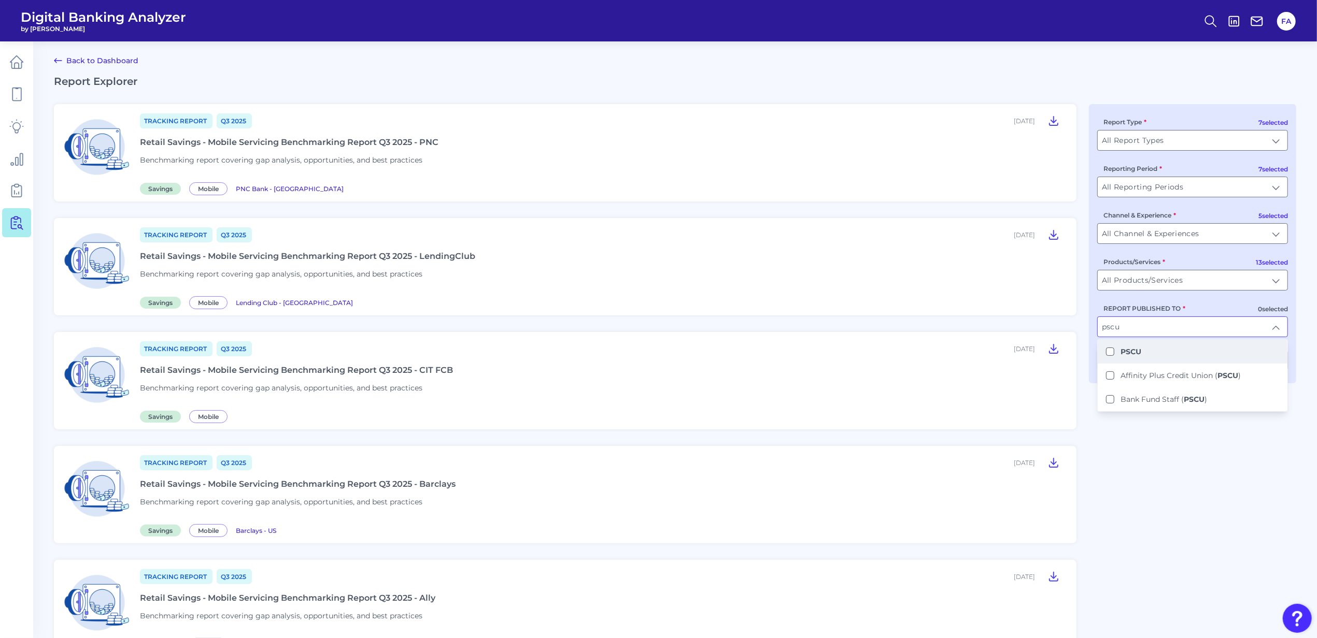
click at [1179, 351] on li "PSCU" at bounding box center [1192, 352] width 190 height 24
type input "PSCU"
click at [1221, 374] on div "7 selected Report Type All Report Types All Report Types 7 selected Reporting P…" at bounding box center [1192, 243] width 207 height 279
click at [1221, 371] on button "Apply Filters" at bounding box center [1242, 360] width 91 height 21
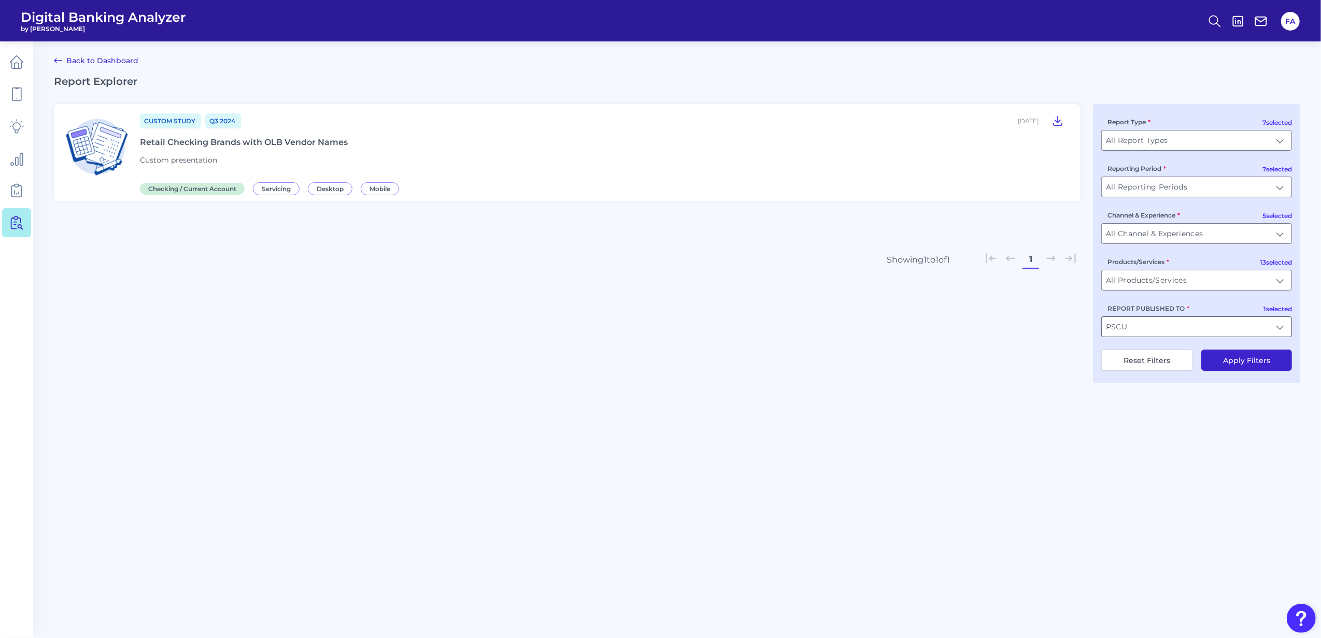
click at [1128, 326] on input "PSCU" at bounding box center [1197, 327] width 190 height 20
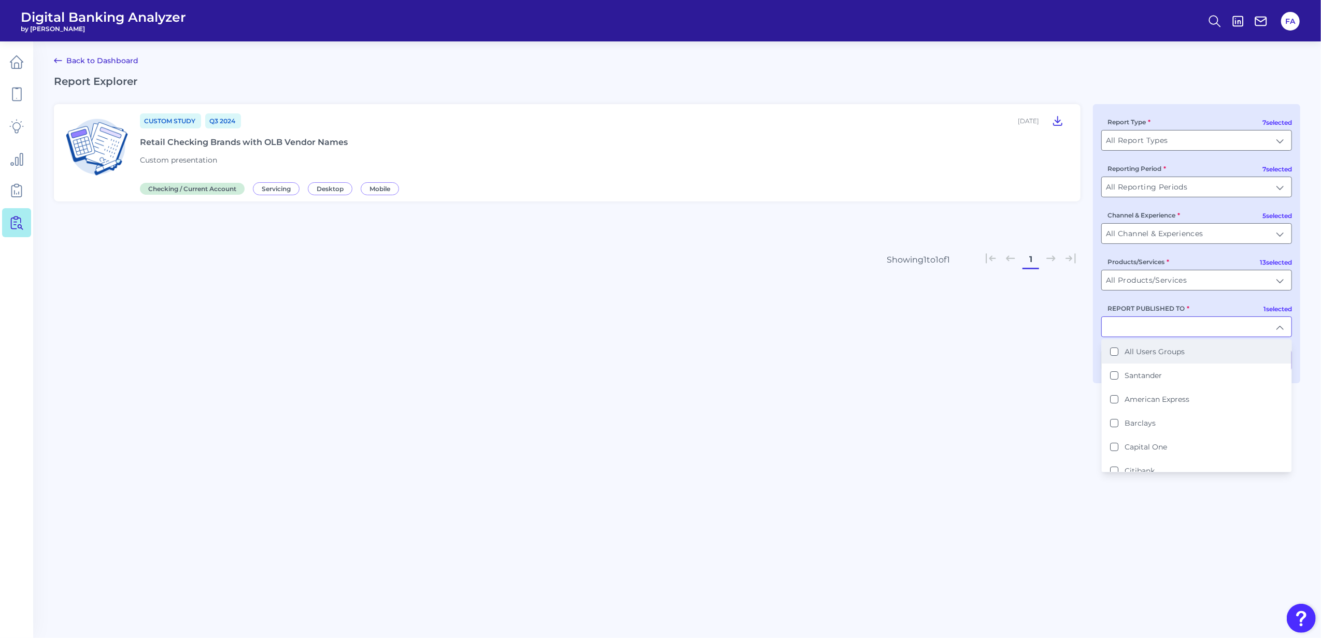
click at [1130, 361] on li "All Users Groups" at bounding box center [1197, 352] width 190 height 24
type input "All Users Groups"
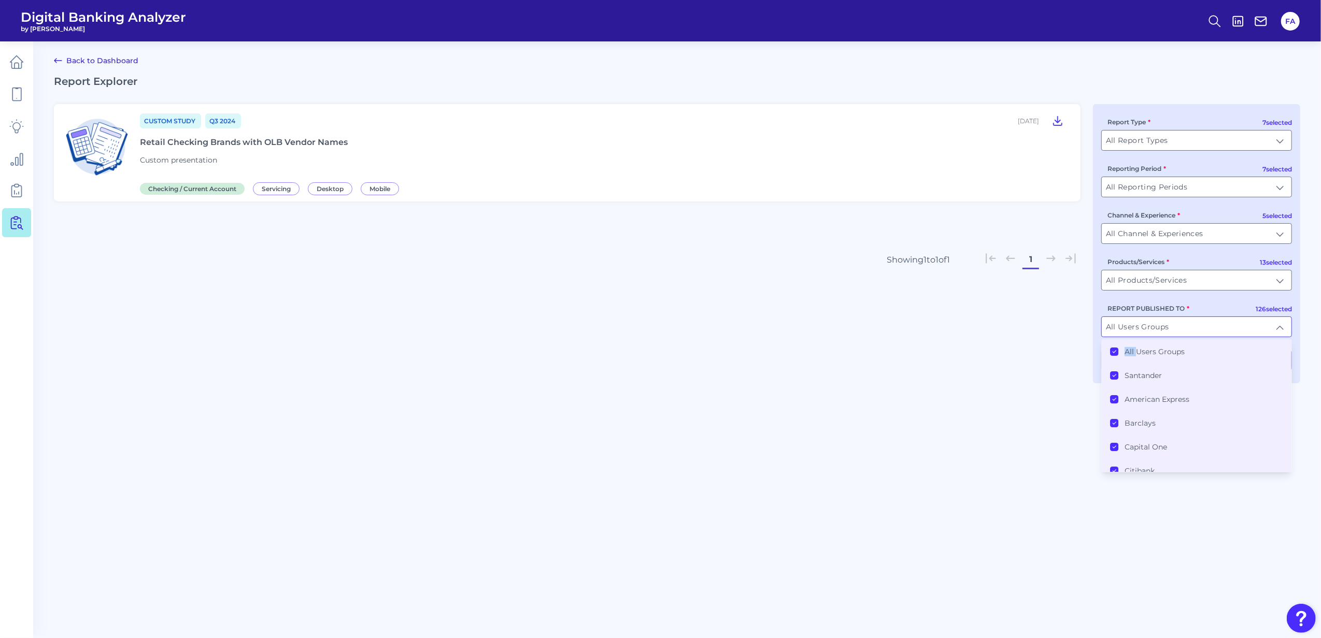
click at [1130, 360] on li "All Users Groups" at bounding box center [1197, 352] width 190 height 24
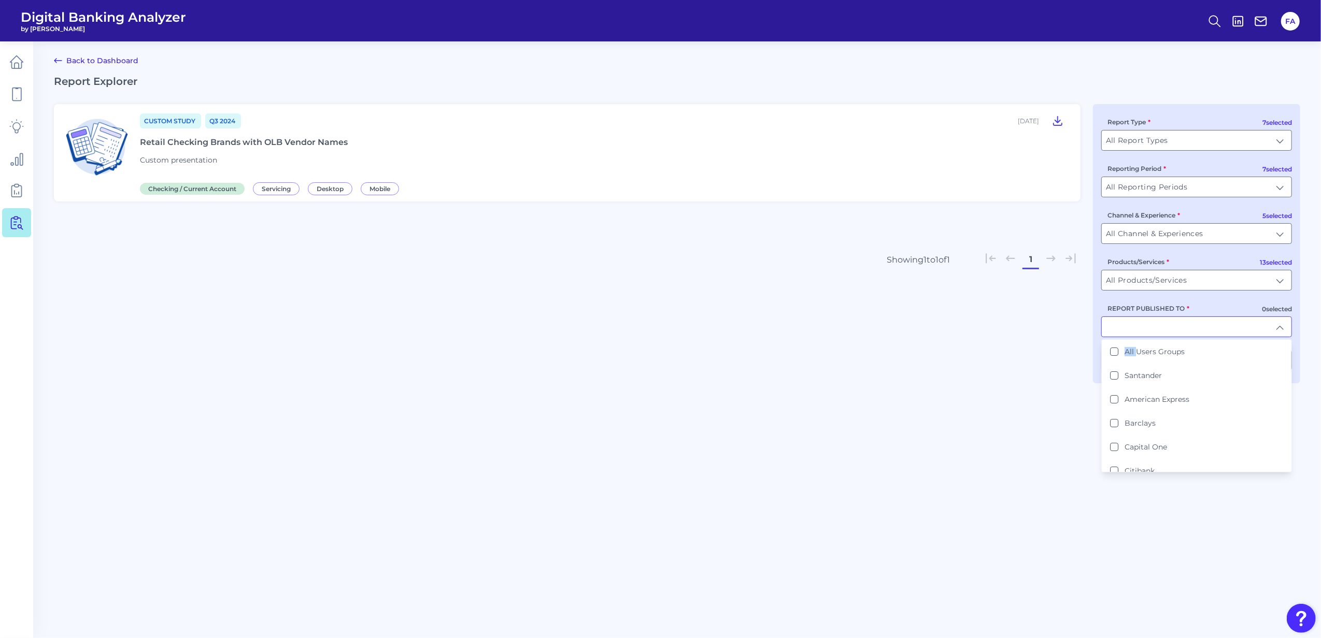
drag, startPoint x: 1130, startPoint y: 360, endPoint x: 1116, endPoint y: 330, distance: 33.1
click at [1113, 337] on div at bounding box center [1196, 327] width 191 height 21
click at [1116, 330] on input "REPORT PUBLISHED TO" at bounding box center [1197, 327] width 190 height 20
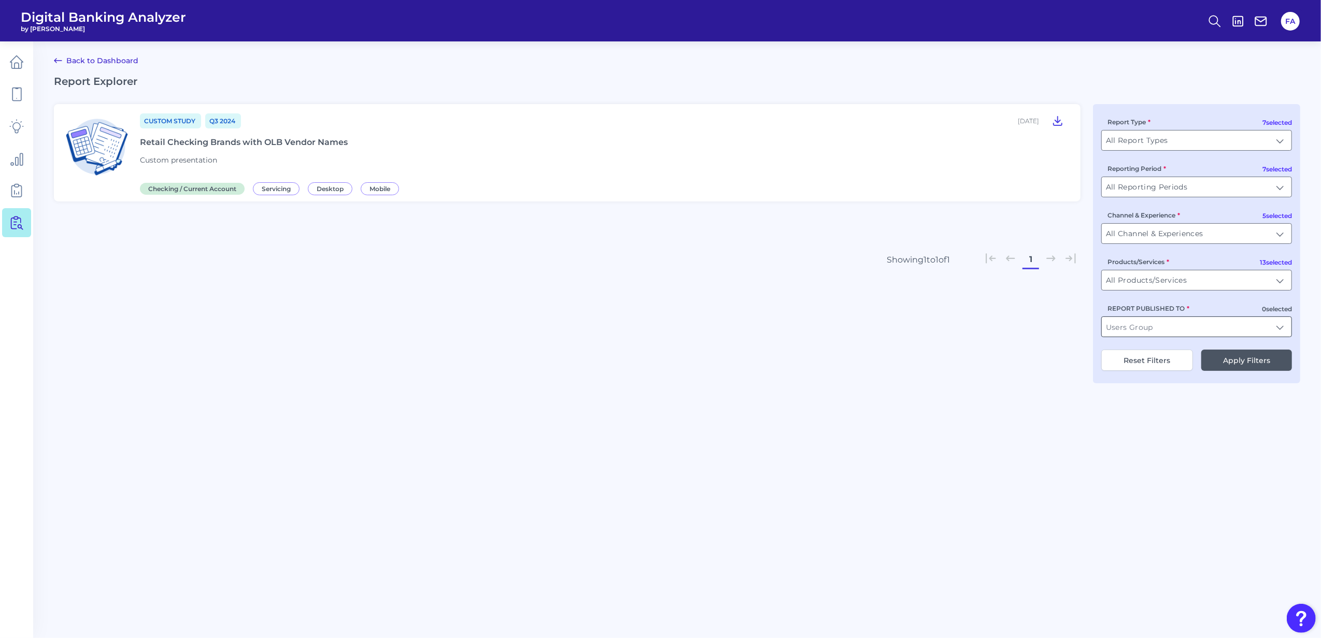
click at [1117, 326] on input "REPORT PUBLISHED TO" at bounding box center [1197, 327] width 190 height 20
type input "v"
type input "PSCU"
click at [1132, 356] on b "PSCU" at bounding box center [1134, 351] width 21 height 9
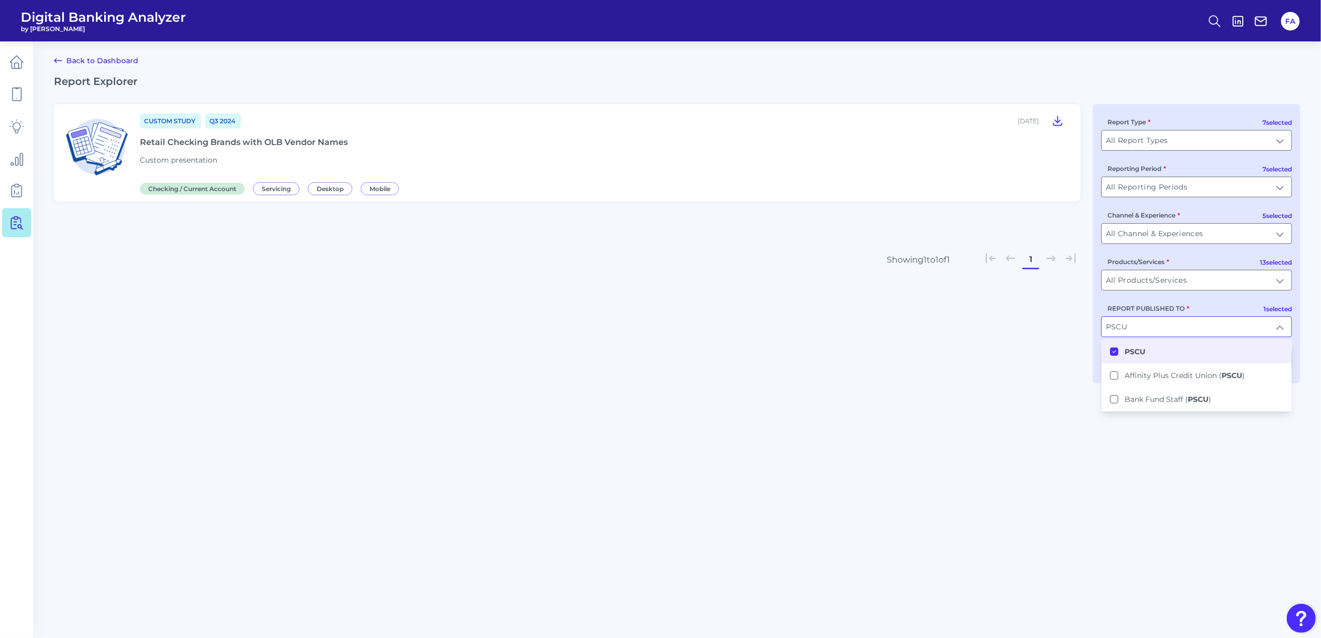
click at [1189, 438] on main "Back to Dashboard Report Explorer Custom Study Q3 [DATE], 2024 Retail Checking …" at bounding box center [660, 319] width 1321 height 638
click at [1242, 369] on button "Apply Filters" at bounding box center [1246, 360] width 91 height 21
click at [1211, 327] on input "PSCU" at bounding box center [1197, 327] width 190 height 20
